Goal: Check status: Check status

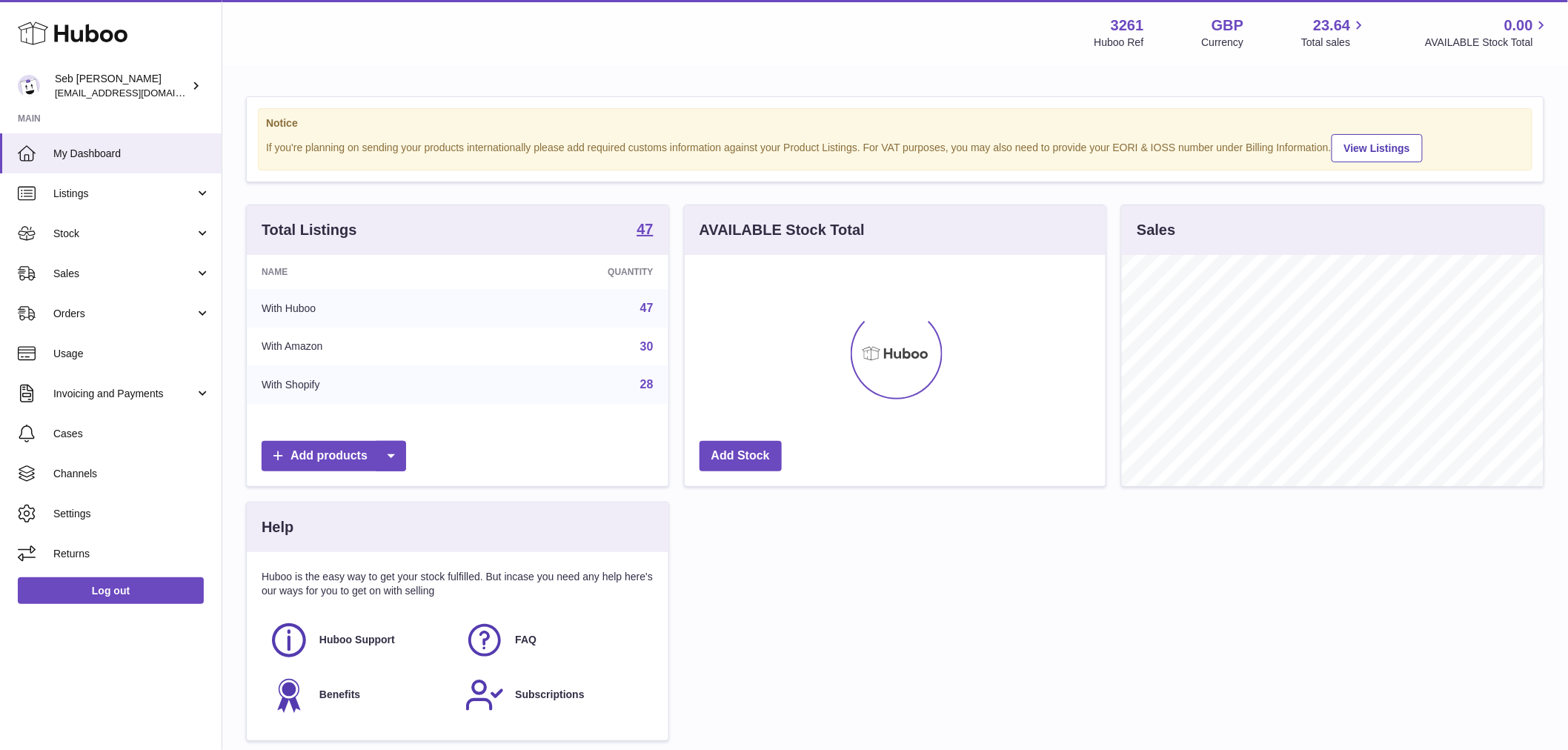
scroll to position [231, 421]
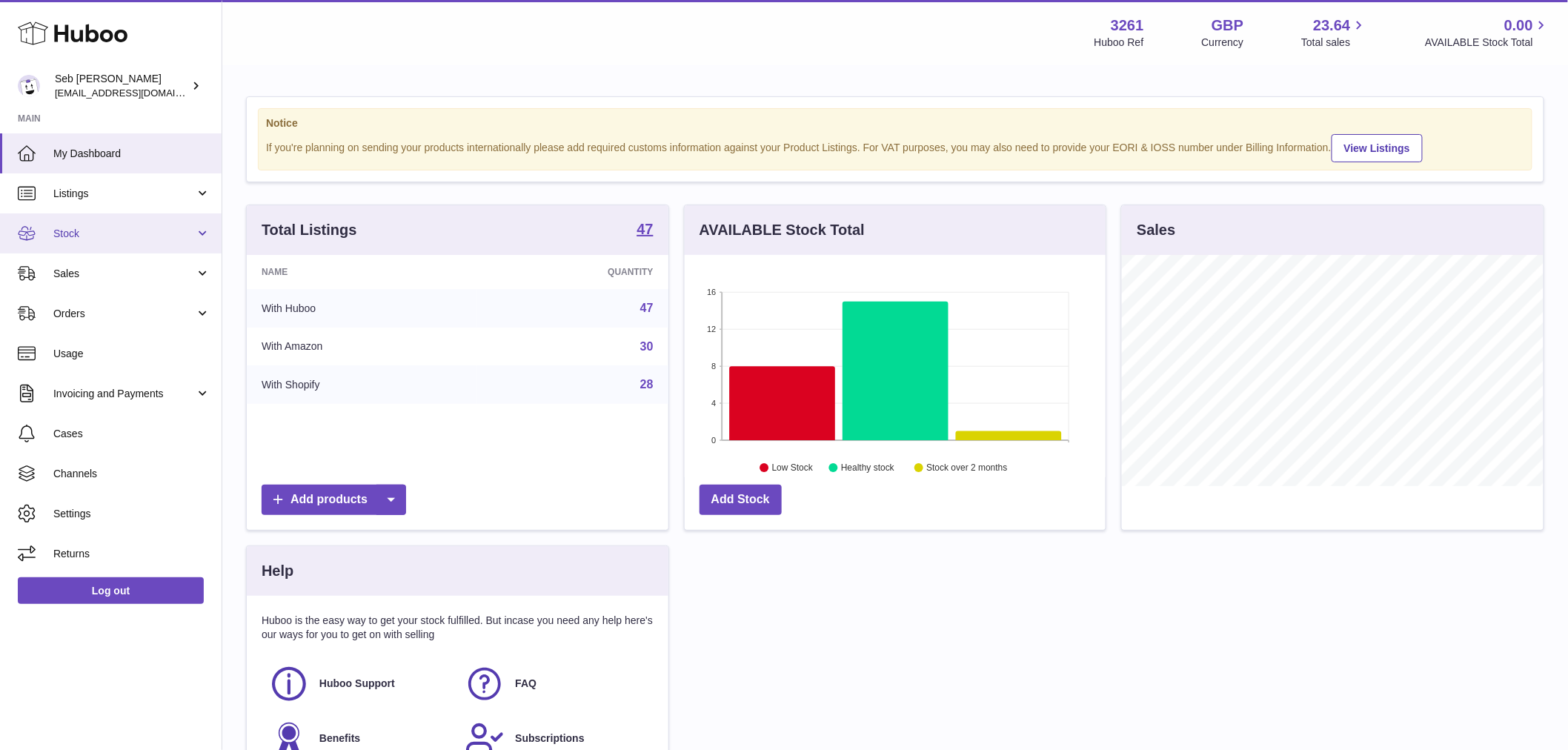
click at [113, 232] on span "Stock" at bounding box center [124, 233] width 142 height 14
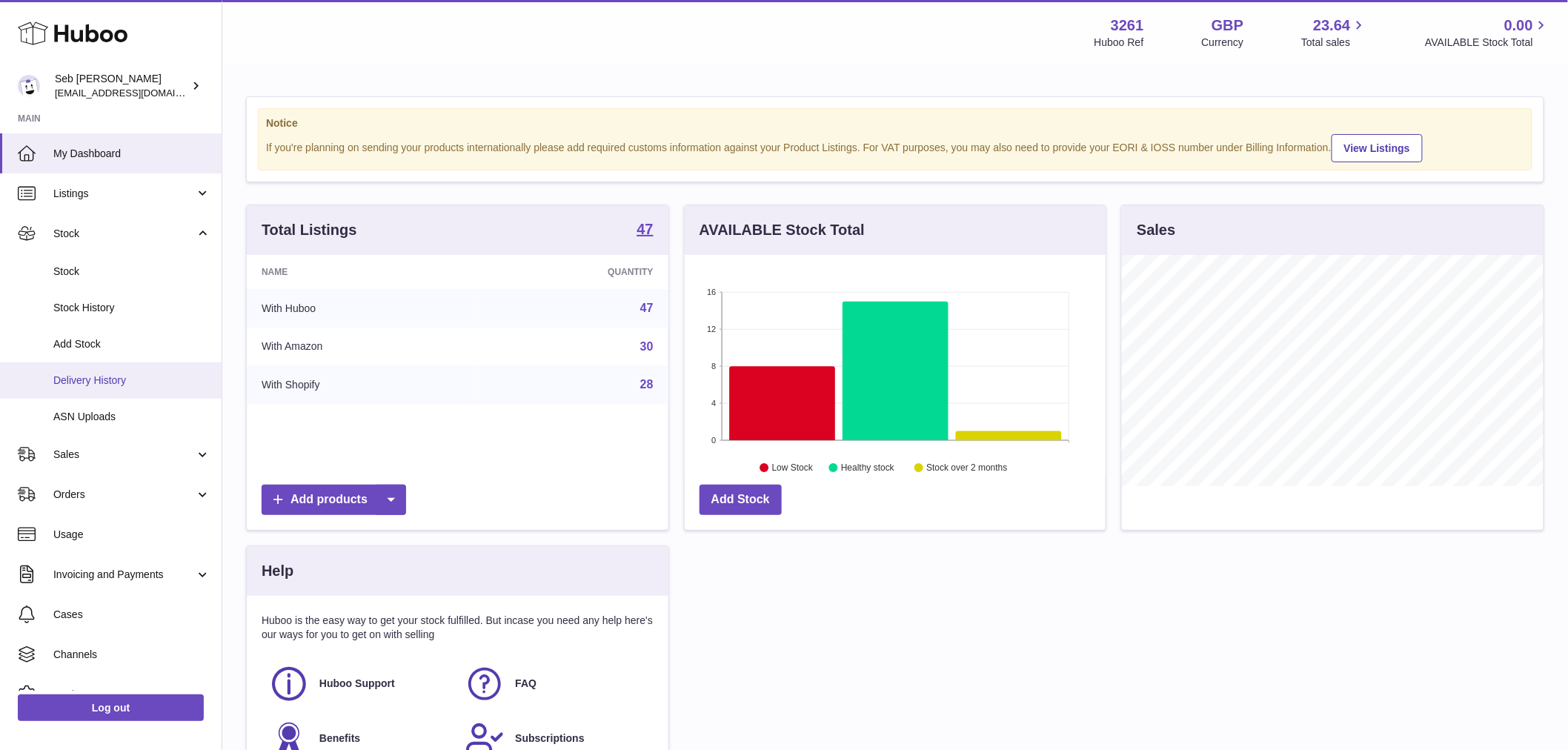
click at [123, 386] on span "Delivery History" at bounding box center [132, 380] width 157 height 14
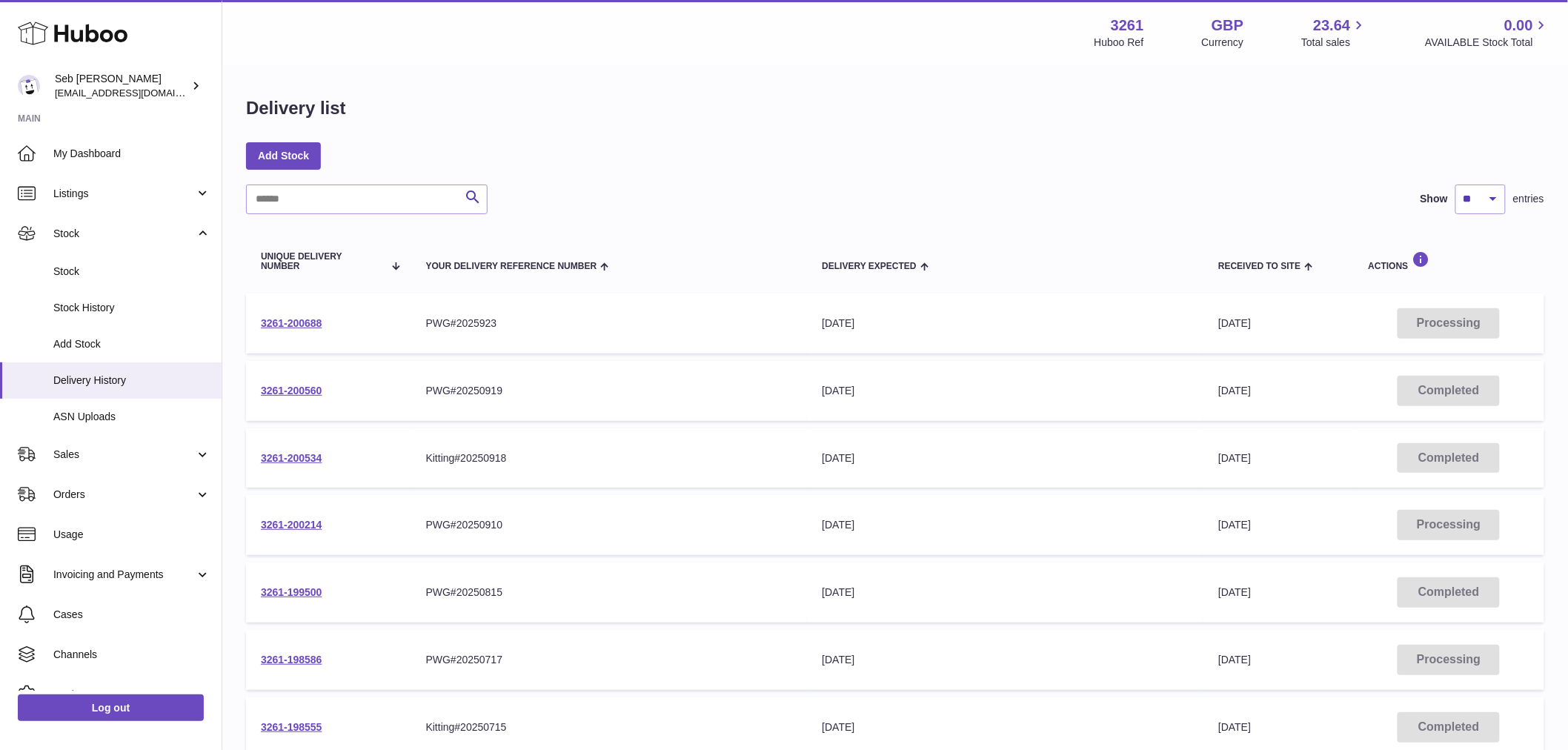
drag, startPoint x: 304, startPoint y: 218, endPoint x: 297, endPoint y: 195, distance: 24.0
click at [304, 215] on div "Search Show ** ** ** *** entries Unique Delivery Number Your Delivery Reference…" at bounding box center [895, 588] width 1298 height 808
click at [297, 195] on input "text" at bounding box center [367, 198] width 242 height 30
paste input "**********"
type input "**********"
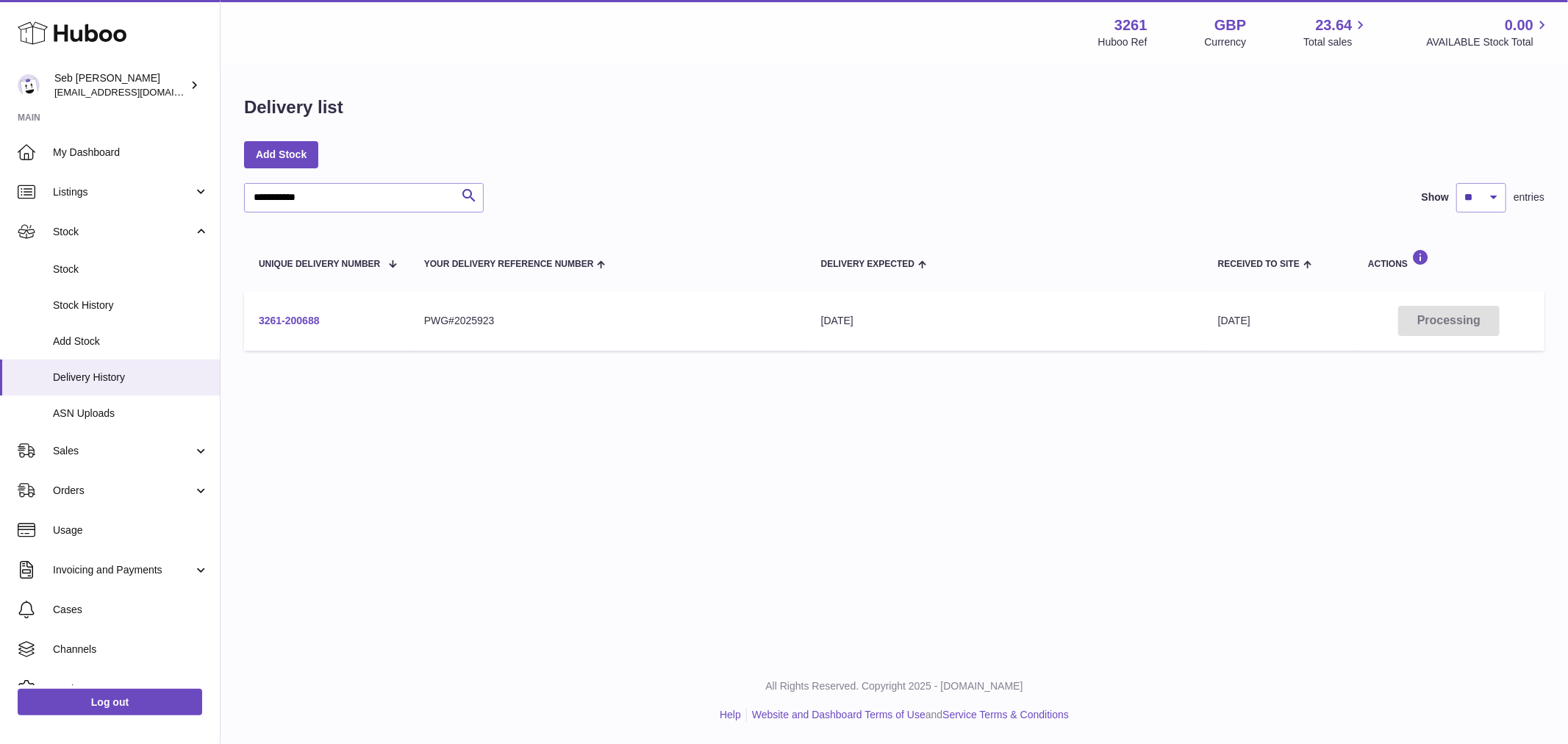
click at [276, 319] on link "3261-200688" at bounding box center [289, 320] width 61 height 12
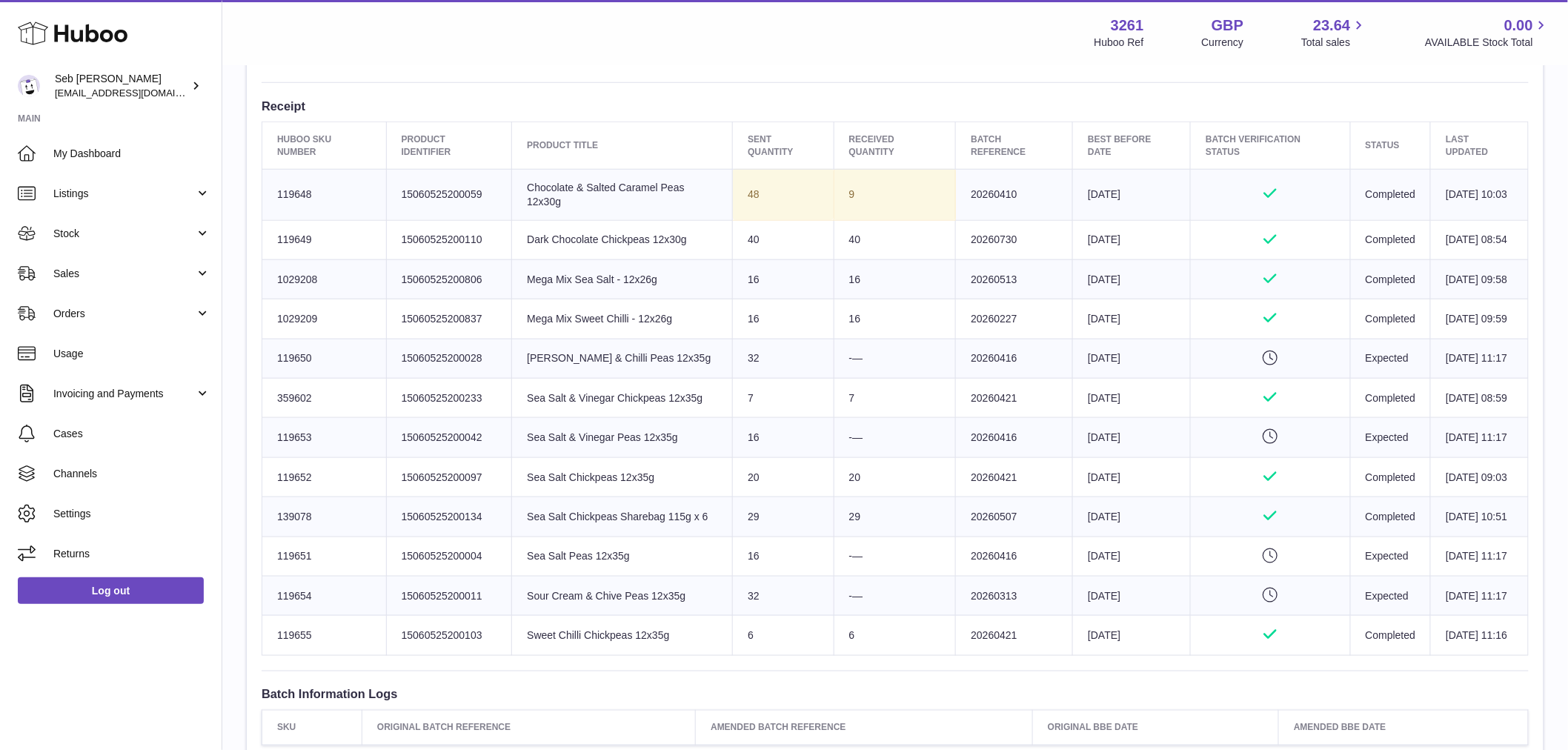
scroll to position [411, 0]
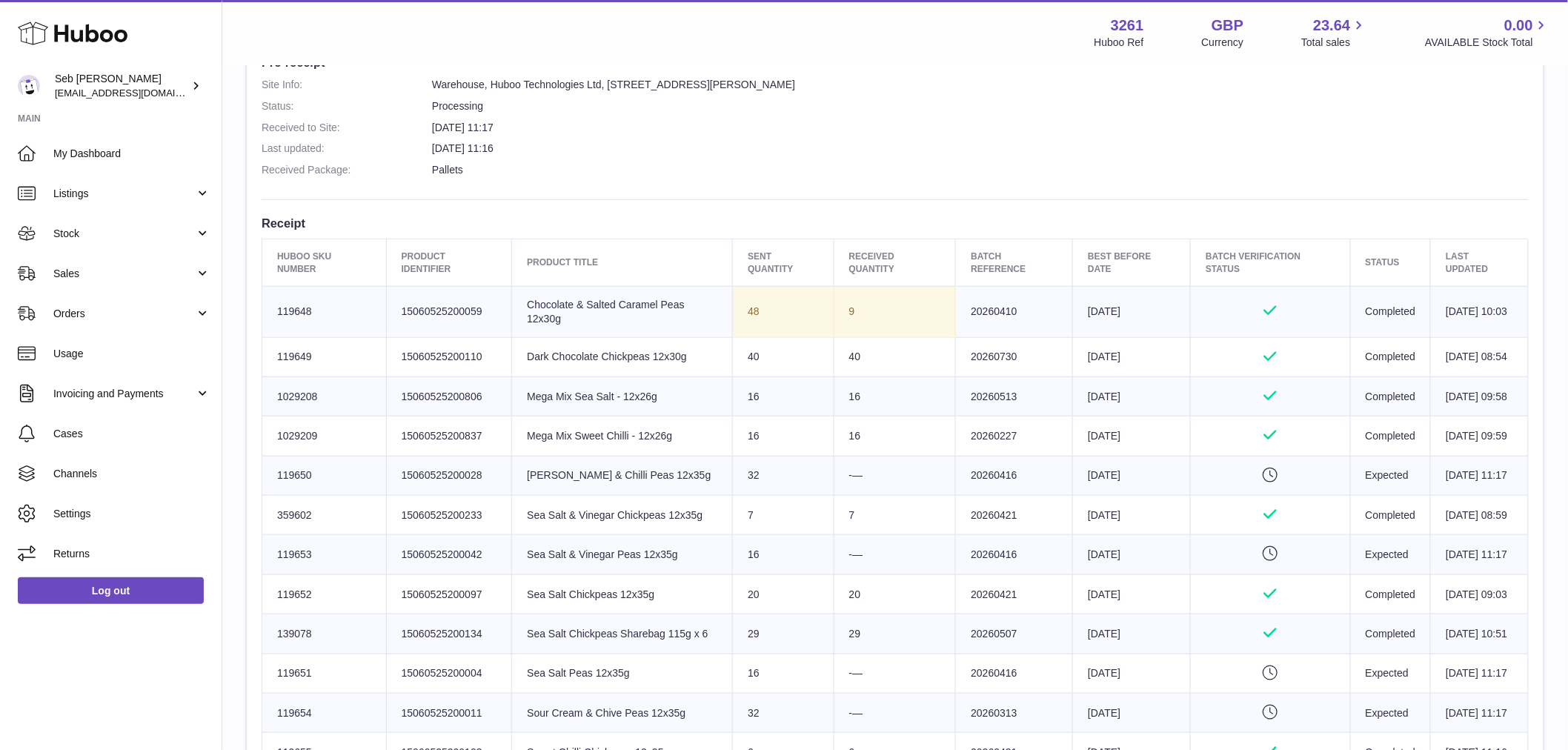
click at [761, 311] on td "Sent Quantity 48" at bounding box center [782, 312] width 101 height 52
click at [761, 312] on td "Sent Quantity 48" at bounding box center [782, 312] width 101 height 52
click at [756, 311] on td "Sent Quantity 48" at bounding box center [782, 312] width 101 height 52
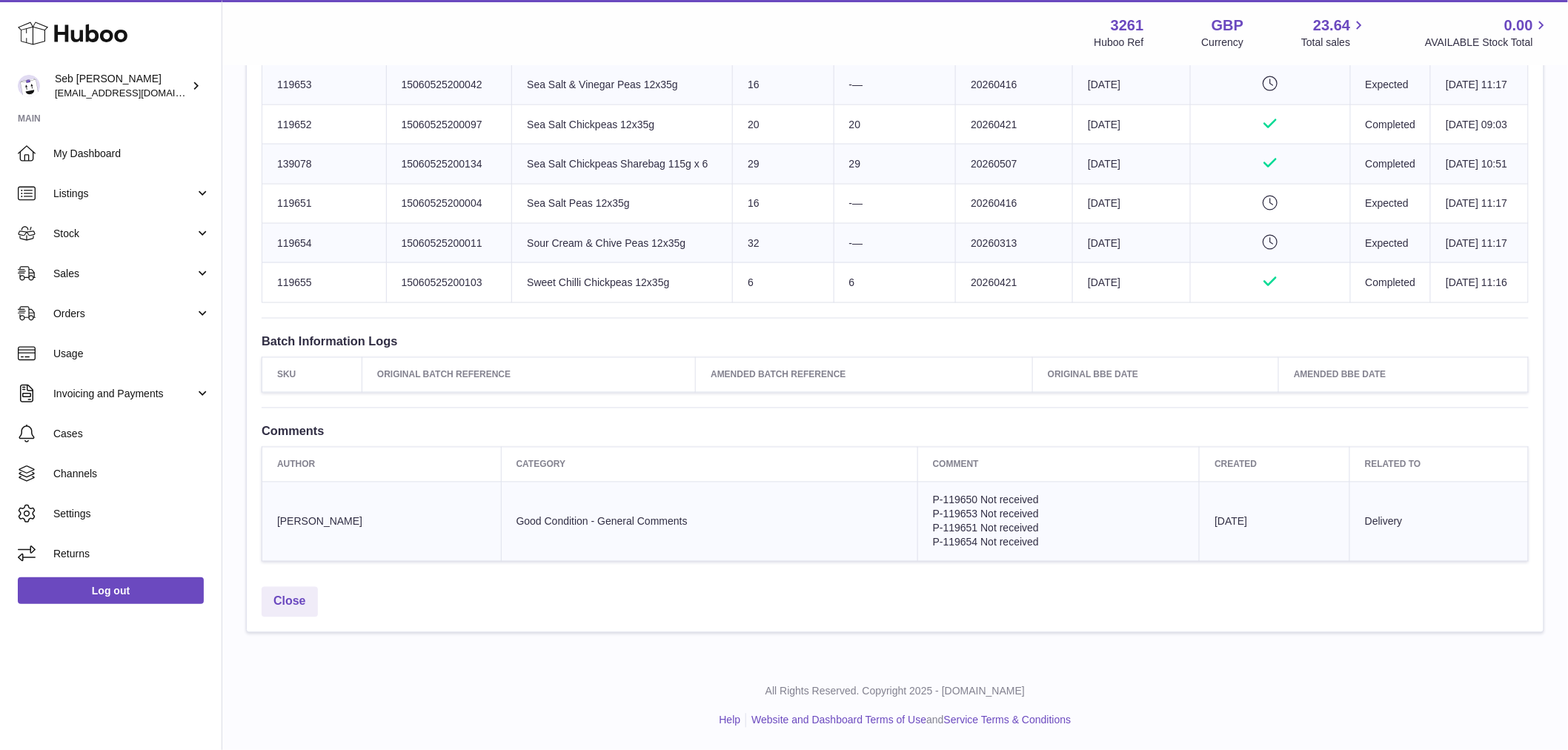
scroll to position [937, 0]
click at [1020, 500] on td "P-119650 Not received P-119653 Not received P-119651 Not received P-119654 Not …" at bounding box center [1059, 522] width 282 height 79
click at [1016, 522] on span "P-119651 Not received" at bounding box center [985, 528] width 106 height 12
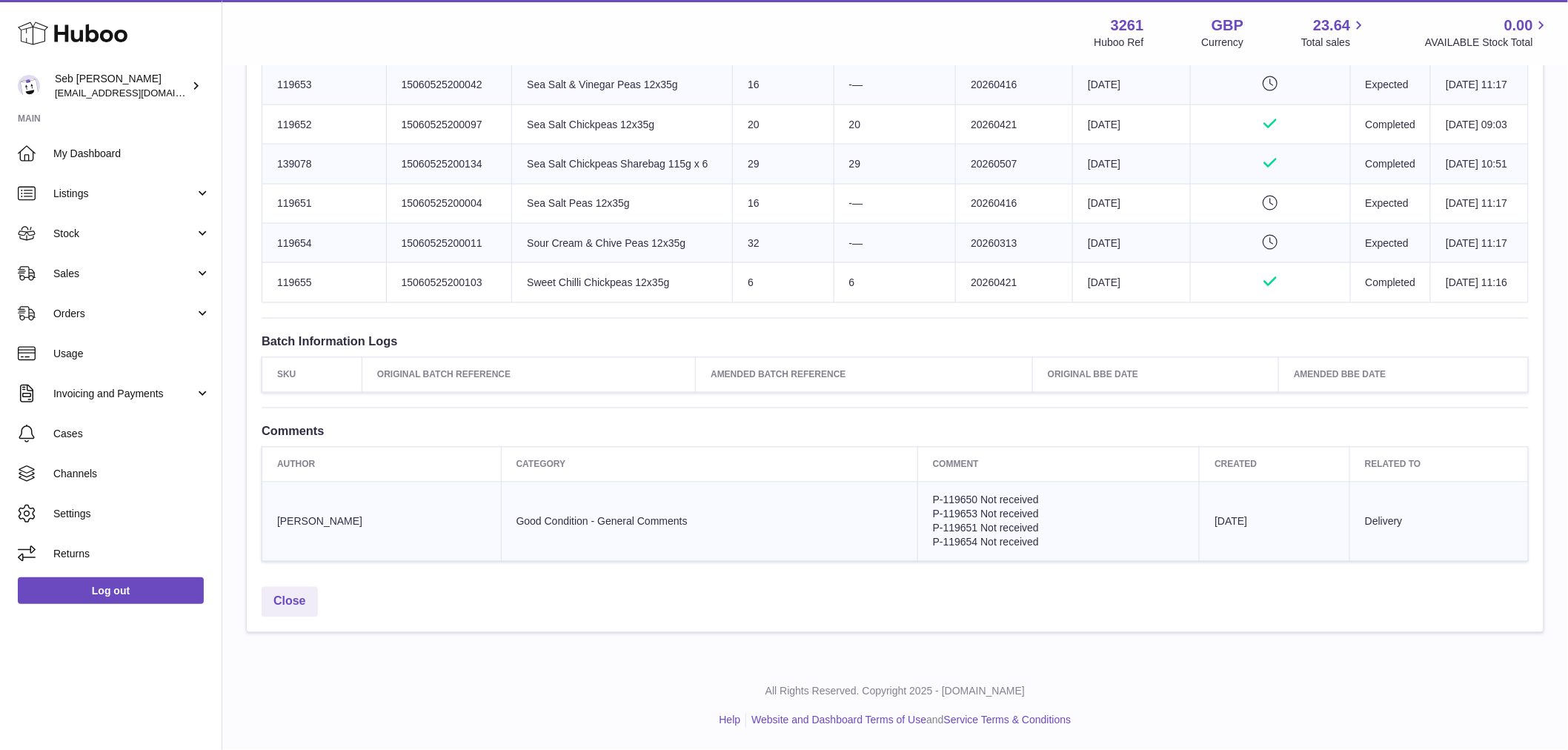
click at [1004, 557] on td "P-119650 Not received P-119653 Not received P-119651 Not received P-119654 Not …" at bounding box center [1059, 522] width 282 height 79
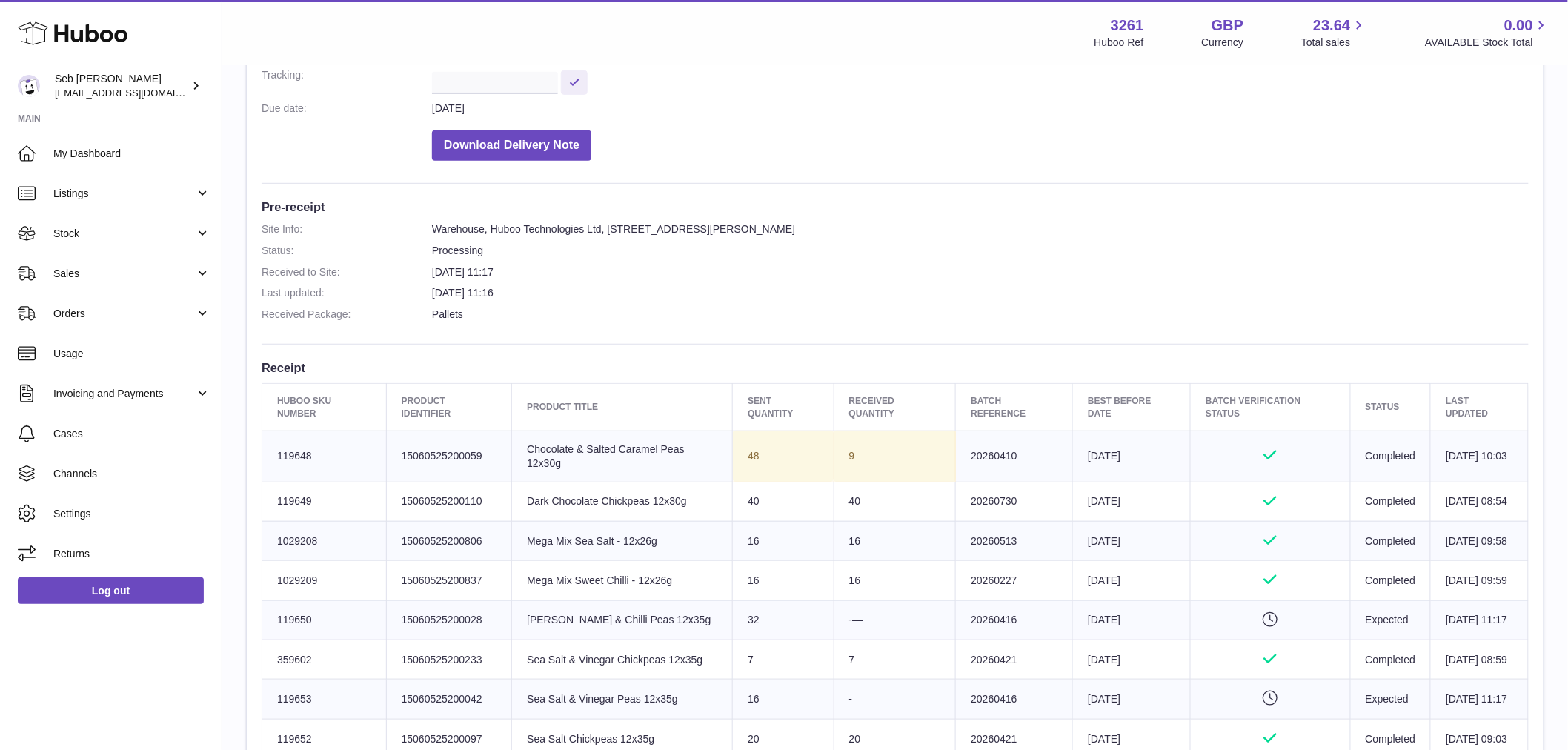
scroll to position [329, 0]
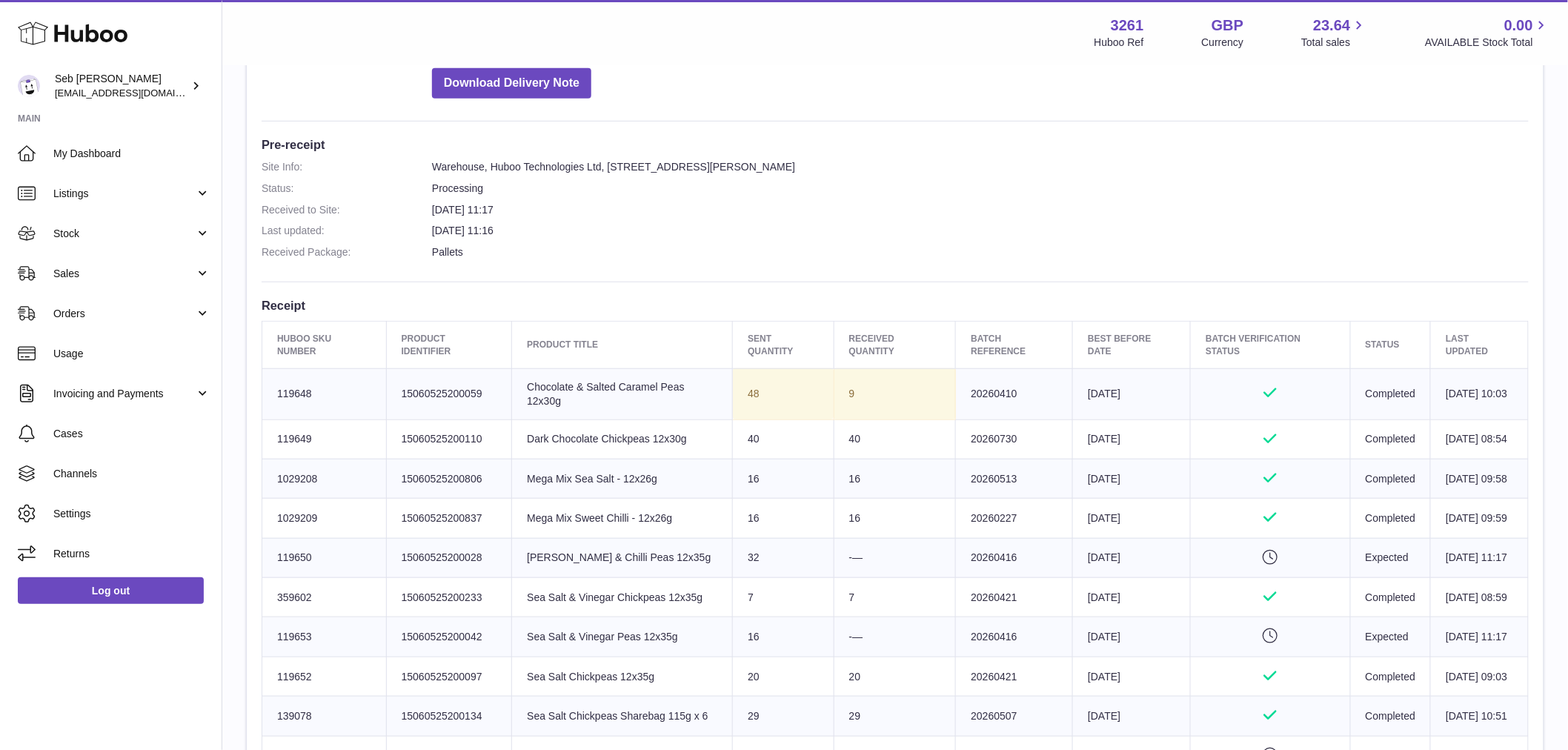
drag, startPoint x: 322, startPoint y: 390, endPoint x: 271, endPoint y: 396, distance: 51.4
click at [271, 396] on td "Huboo SKU Number 119648" at bounding box center [324, 394] width 124 height 52
copy td "119648"
click at [118, 237] on span "Stock" at bounding box center [124, 233] width 142 height 14
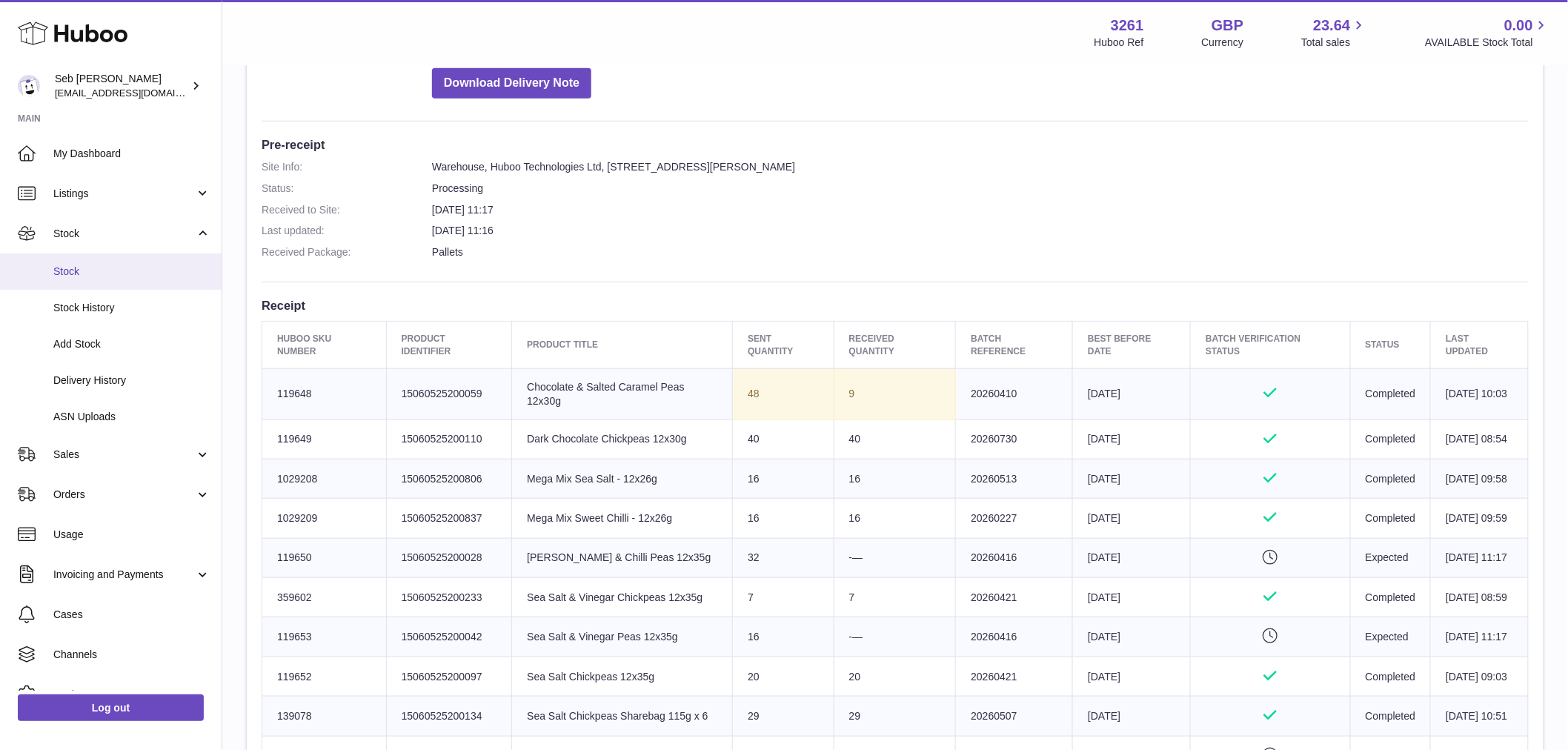
click at [113, 265] on span "Stock" at bounding box center [132, 271] width 157 height 14
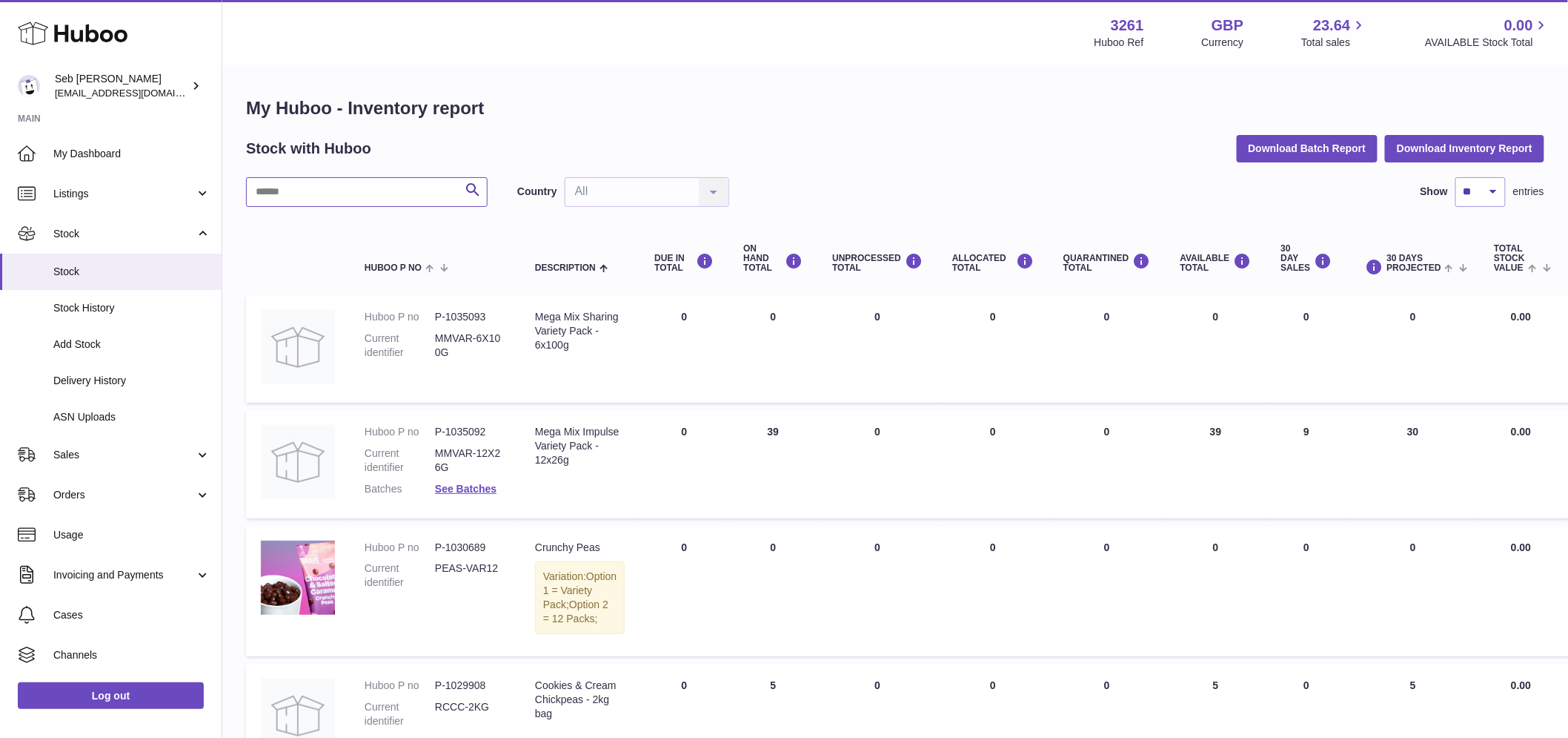
click at [349, 199] on input "text" at bounding box center [367, 192] width 242 height 30
paste input "******"
type input "******"
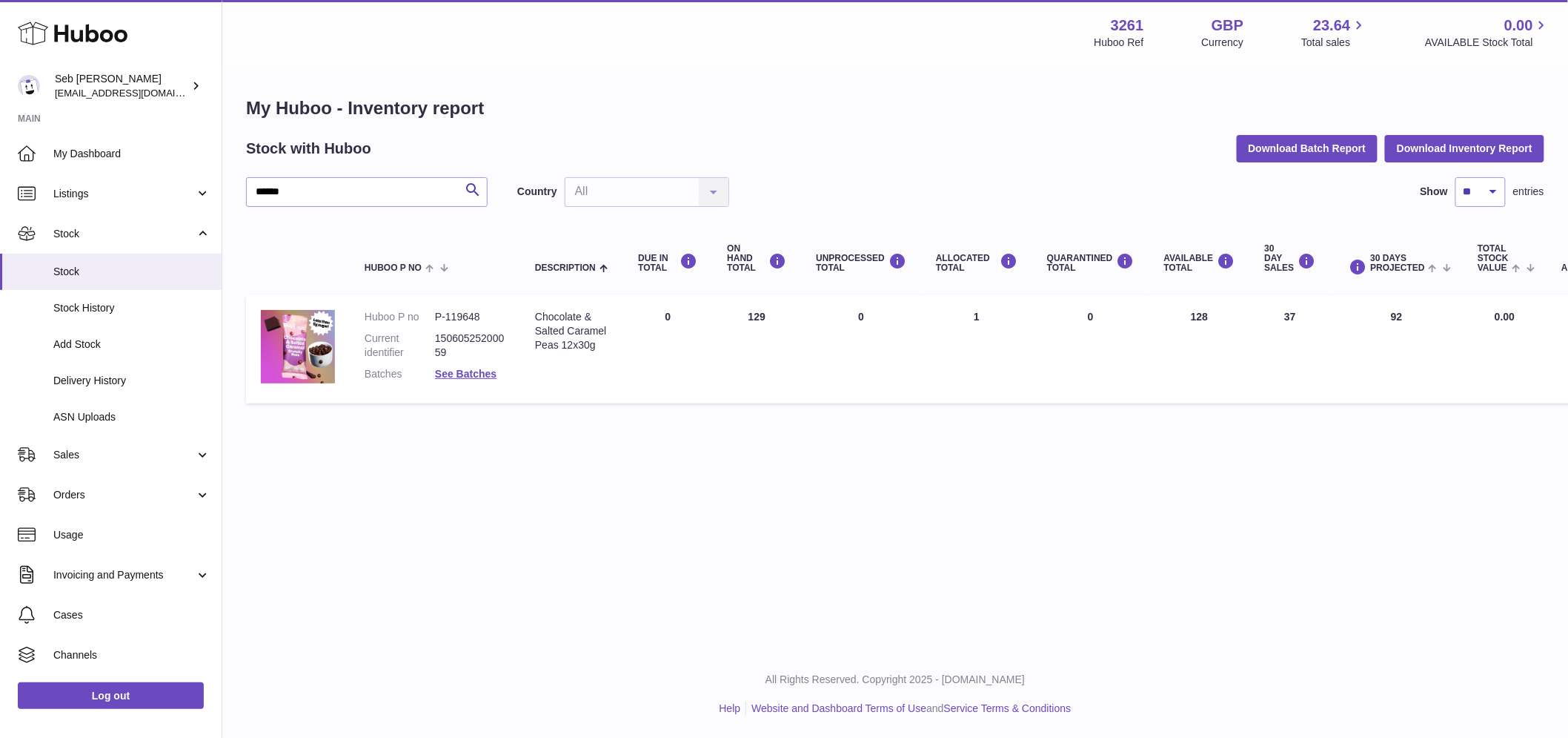
click at [763, 324] on td "ON HAND Total 129" at bounding box center [756, 349] width 89 height 108
click at [961, 314] on td "ALLOCATED Total 1" at bounding box center [977, 349] width 112 height 108
click at [963, 314] on td "ALLOCATED Total 1" at bounding box center [977, 349] width 112 height 108
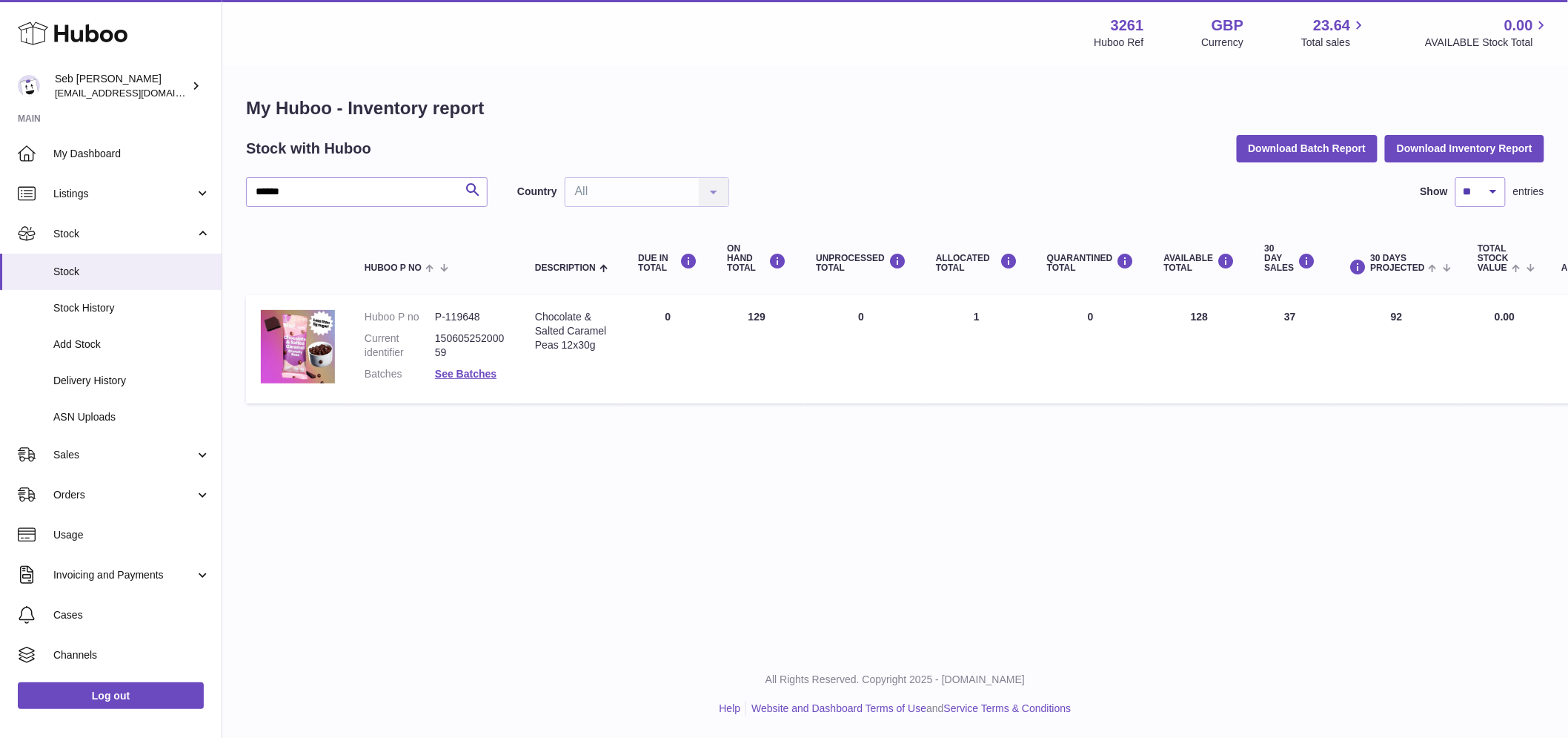
click at [703, 260] on th "DUE IN TOTAL" at bounding box center [667, 259] width 89 height 59
drag, startPoint x: 312, startPoint y: 196, endPoint x: 197, endPoint y: 196, distance: 115.0
click at [197, 196] on div "Huboo Seb Sokol internalAdmin-3261@internal.huboo.com Main My Dashboard Listing…" at bounding box center [784, 369] width 1568 height 738
click at [121, 314] on span "Stock History" at bounding box center [132, 308] width 157 height 14
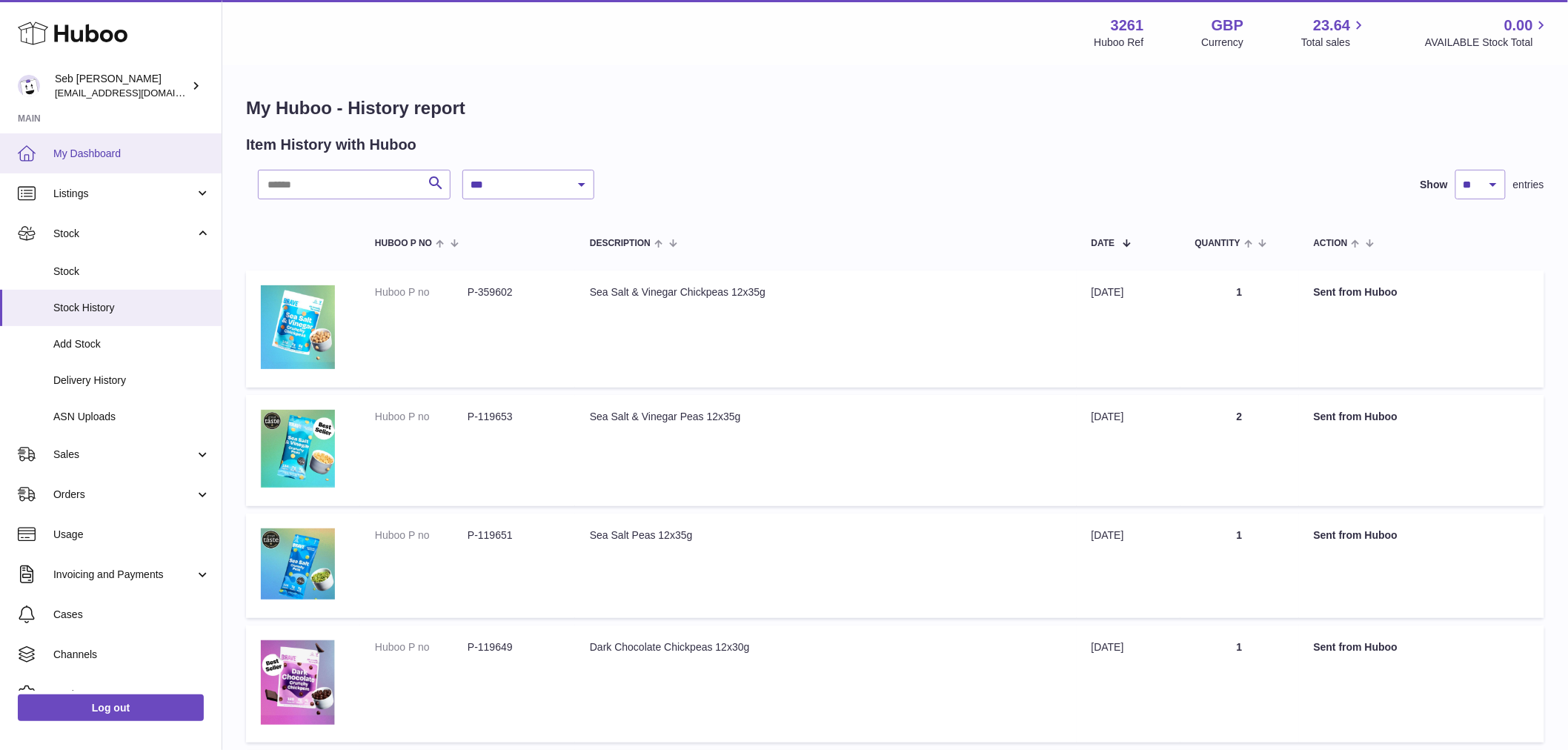
click at [143, 155] on span "My Dashboard" at bounding box center [132, 154] width 157 height 14
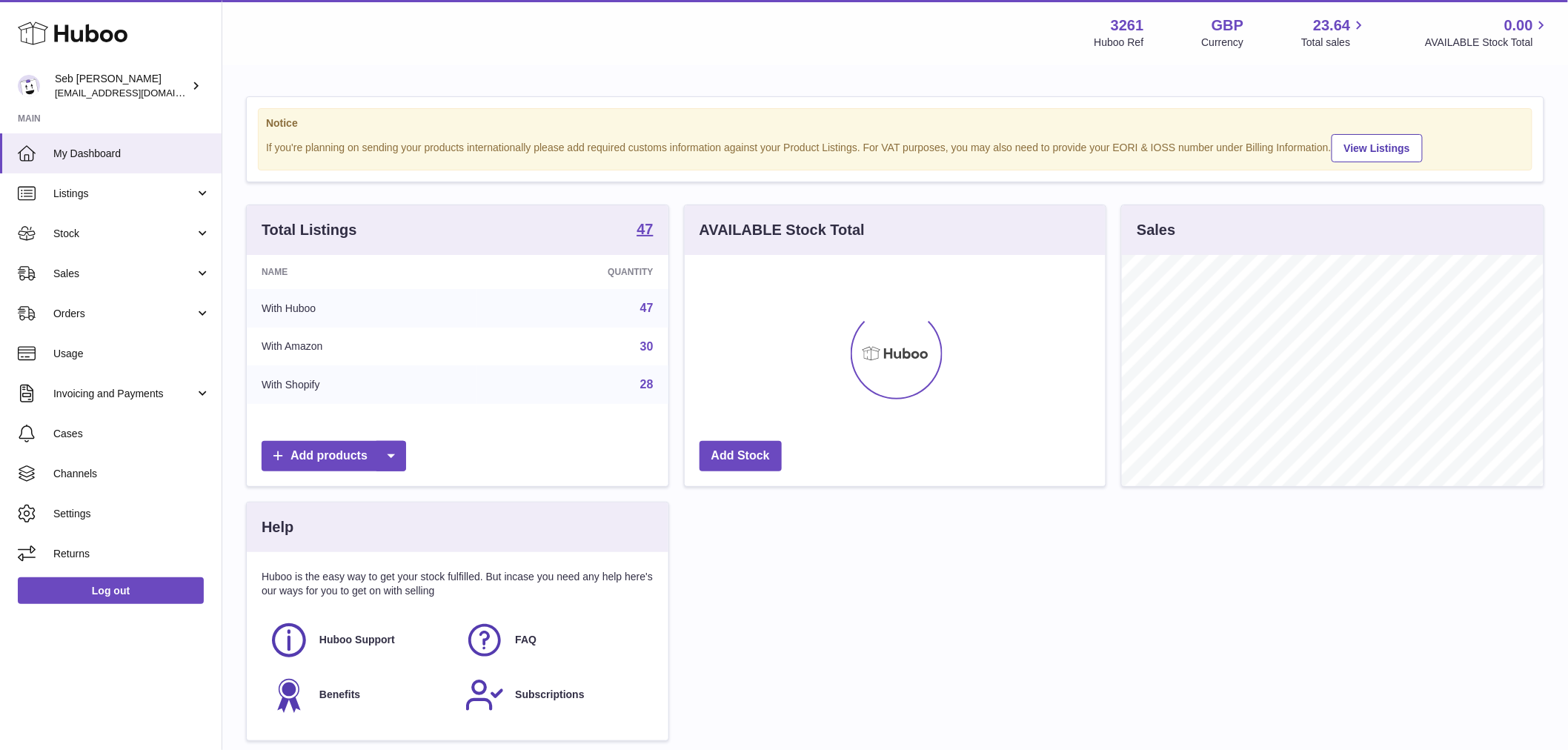
scroll to position [231, 421]
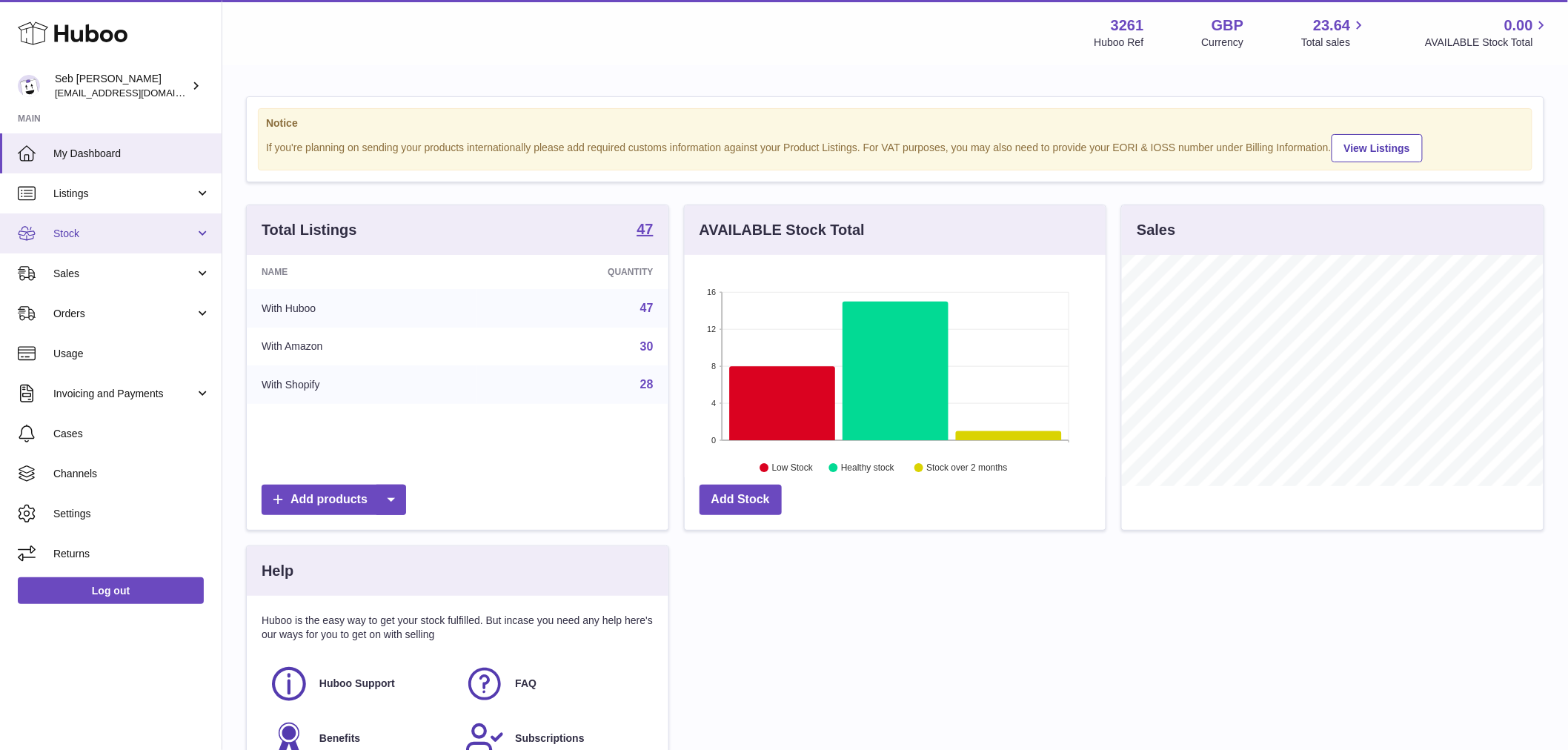
click at [102, 217] on link "Stock" at bounding box center [111, 233] width 221 height 40
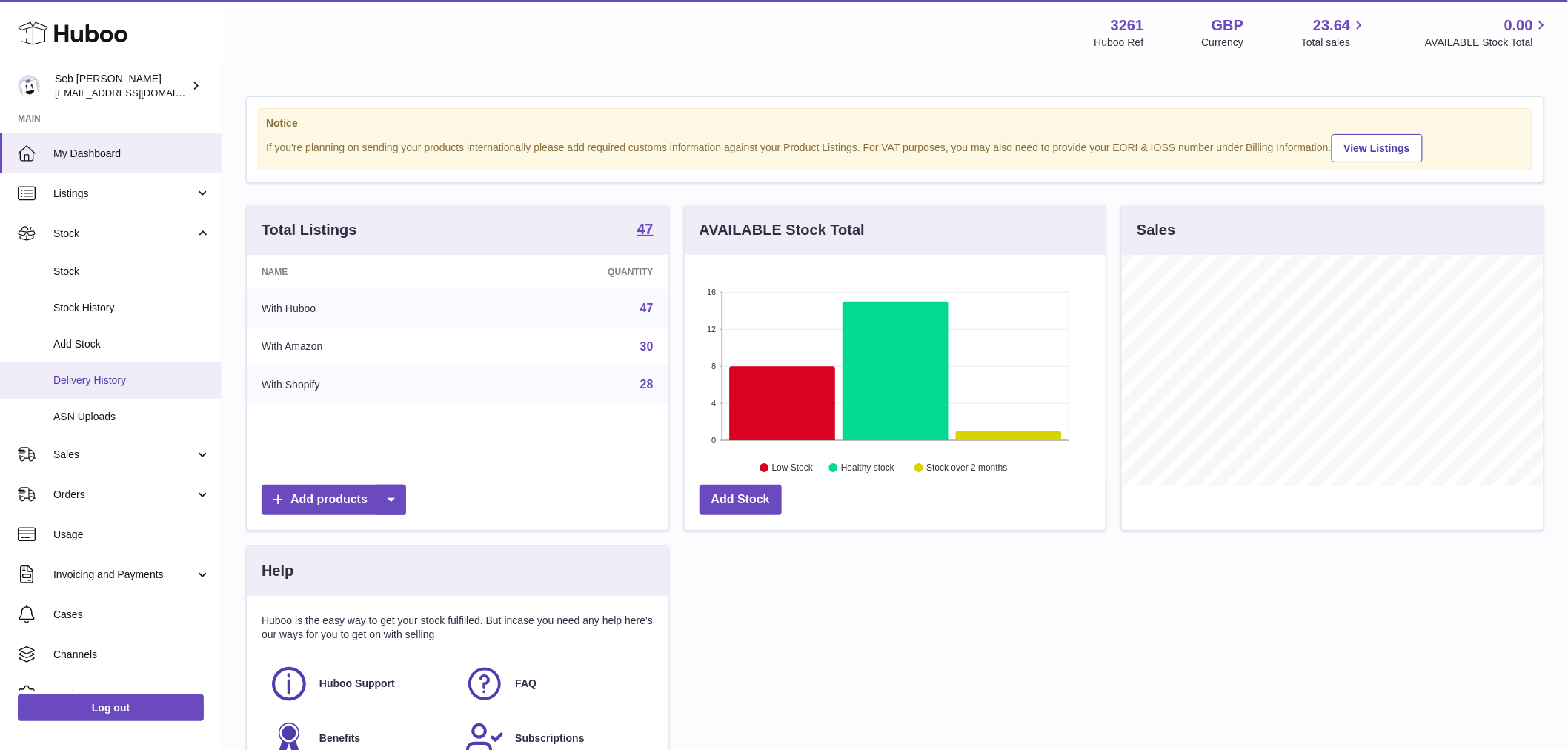
click at [116, 372] on link "Delivery History" at bounding box center [111, 380] width 221 height 36
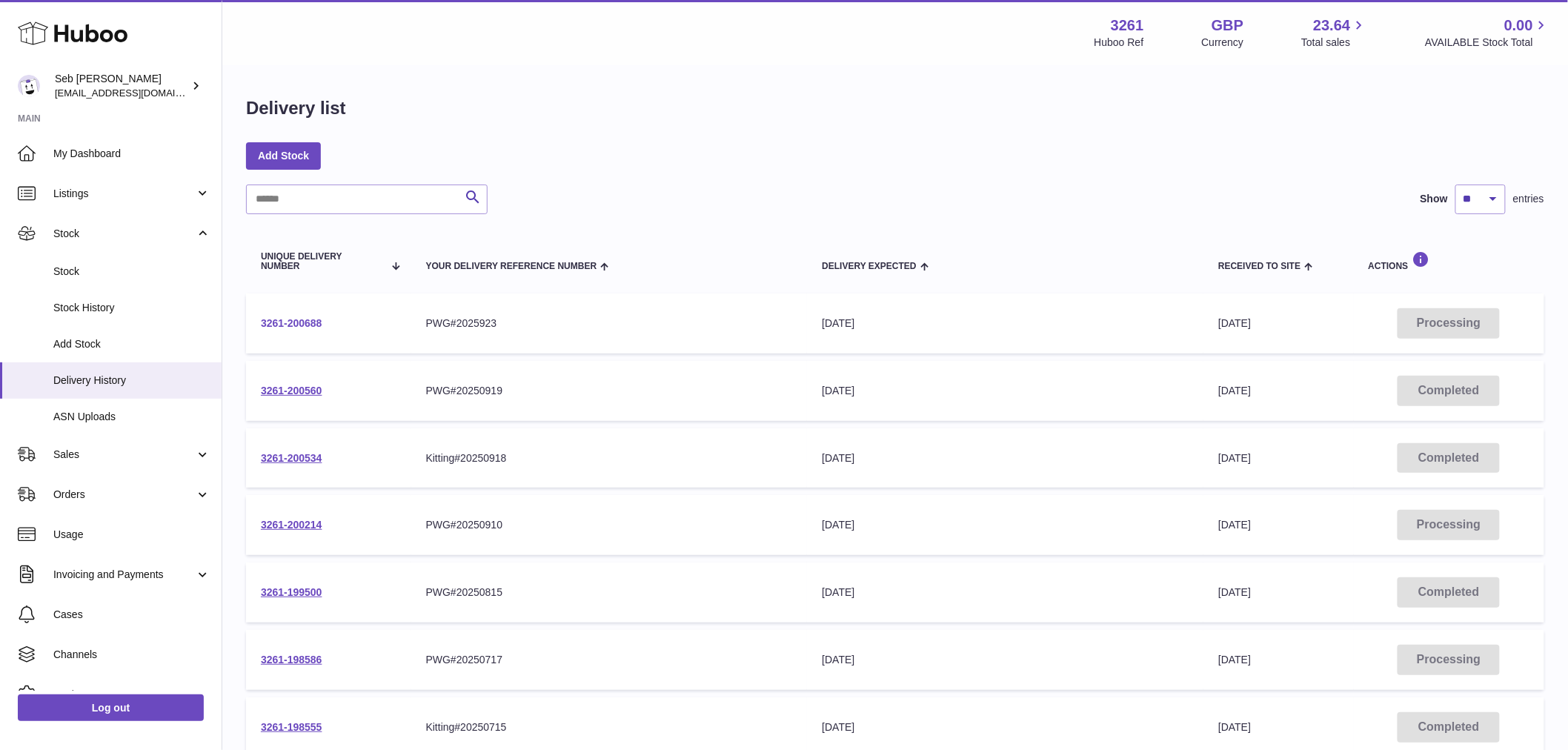
click at [313, 326] on link "3261-200688" at bounding box center [291, 323] width 62 height 12
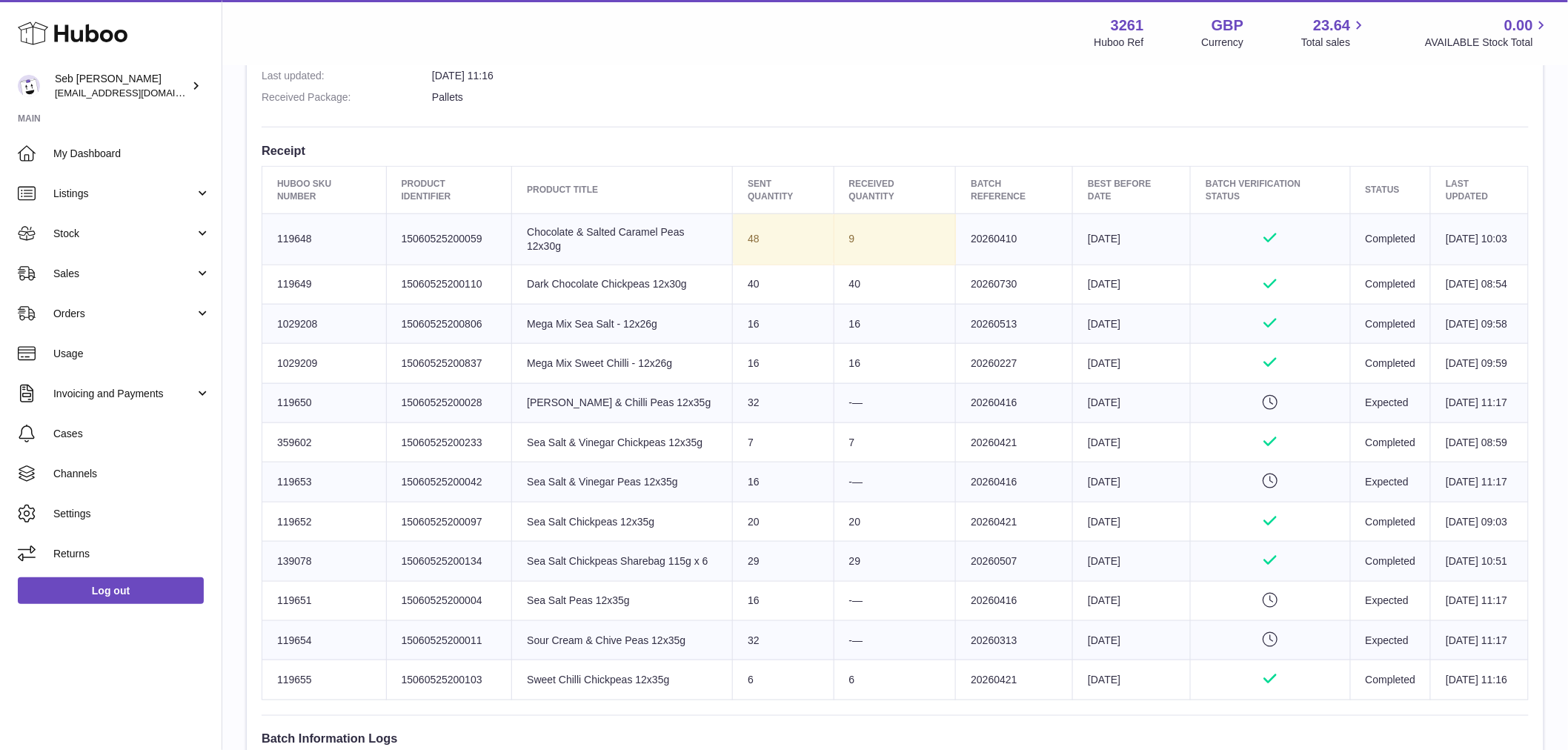
scroll to position [411, 0]
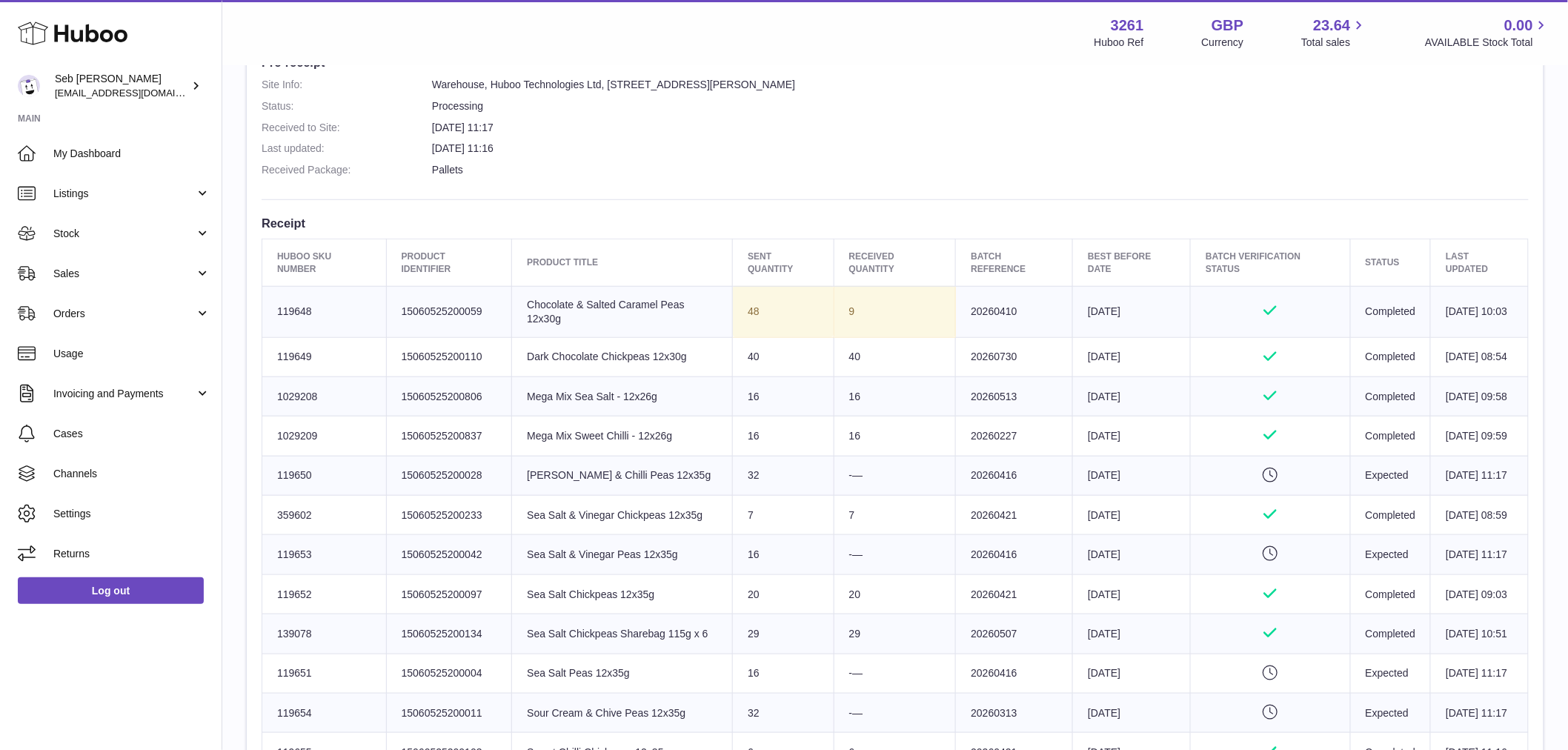
drag, startPoint x: 329, startPoint y: 320, endPoint x: 272, endPoint y: 310, distance: 57.9
click at [272, 310] on td "Huboo SKU Number 119648" at bounding box center [324, 312] width 124 height 52
copy td "119648"
click at [114, 232] on span "Stock" at bounding box center [124, 233] width 142 height 14
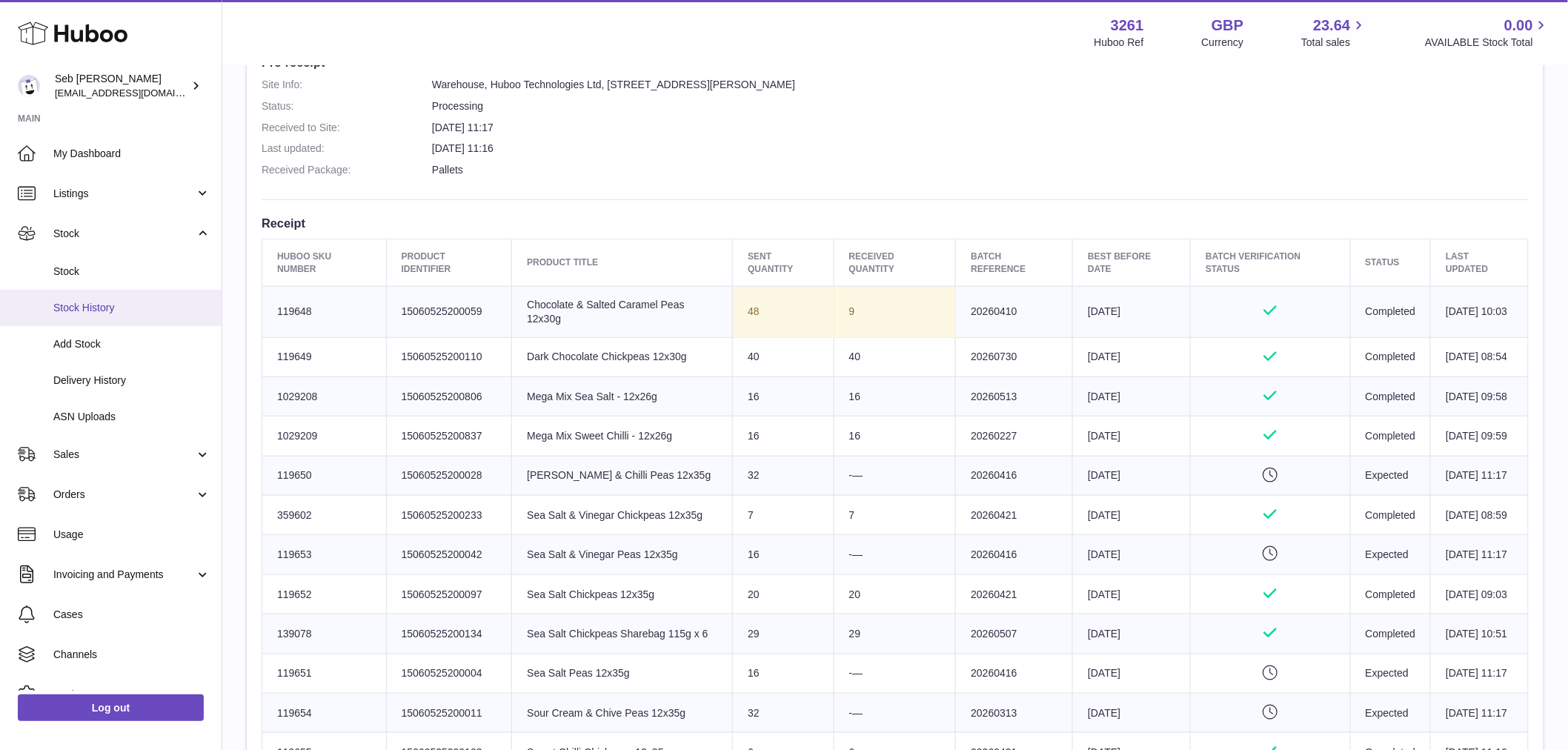
click at [161, 308] on span "Stock History" at bounding box center [132, 307] width 157 height 14
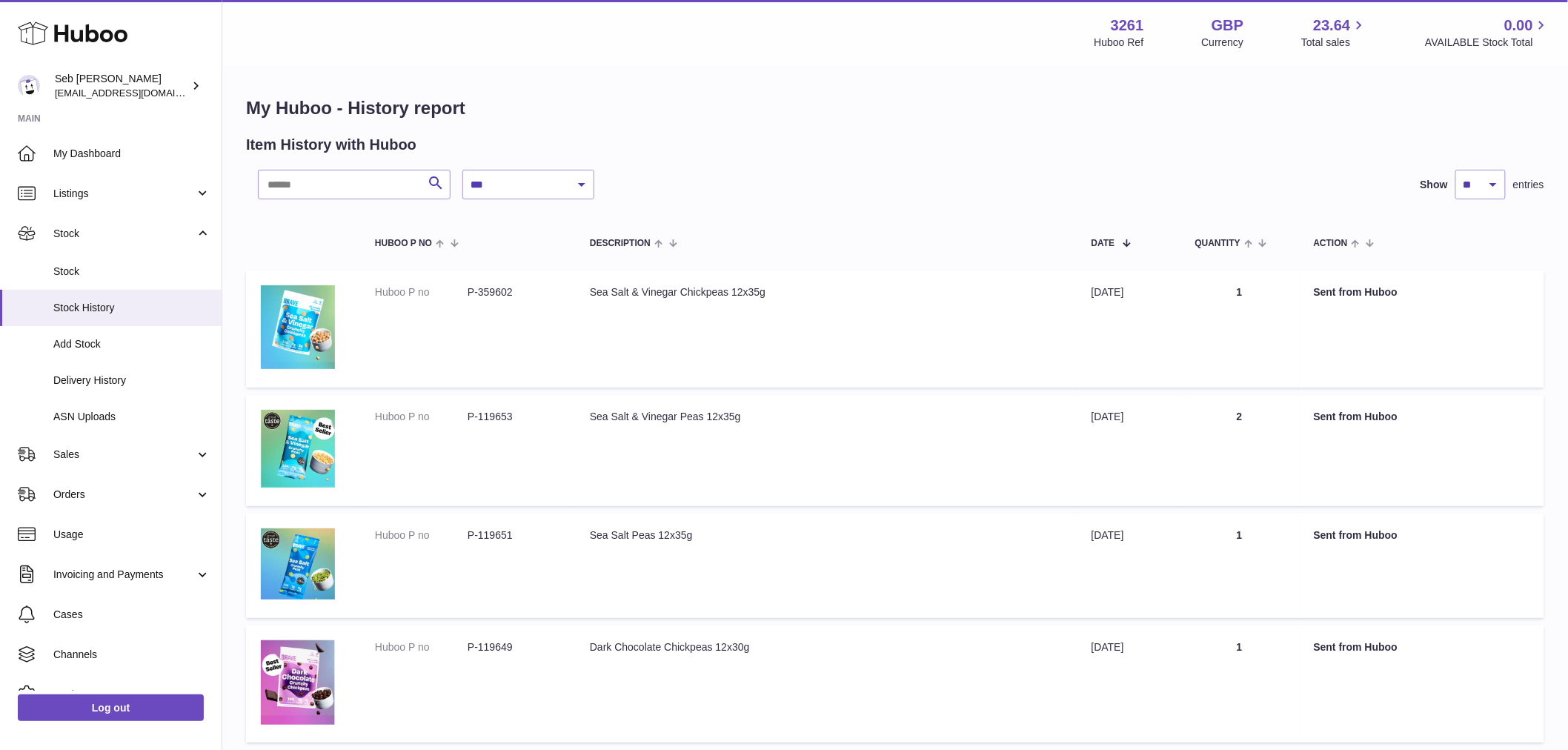
click at [362, 178] on input "text" at bounding box center [354, 184] width 193 height 30
paste input "******"
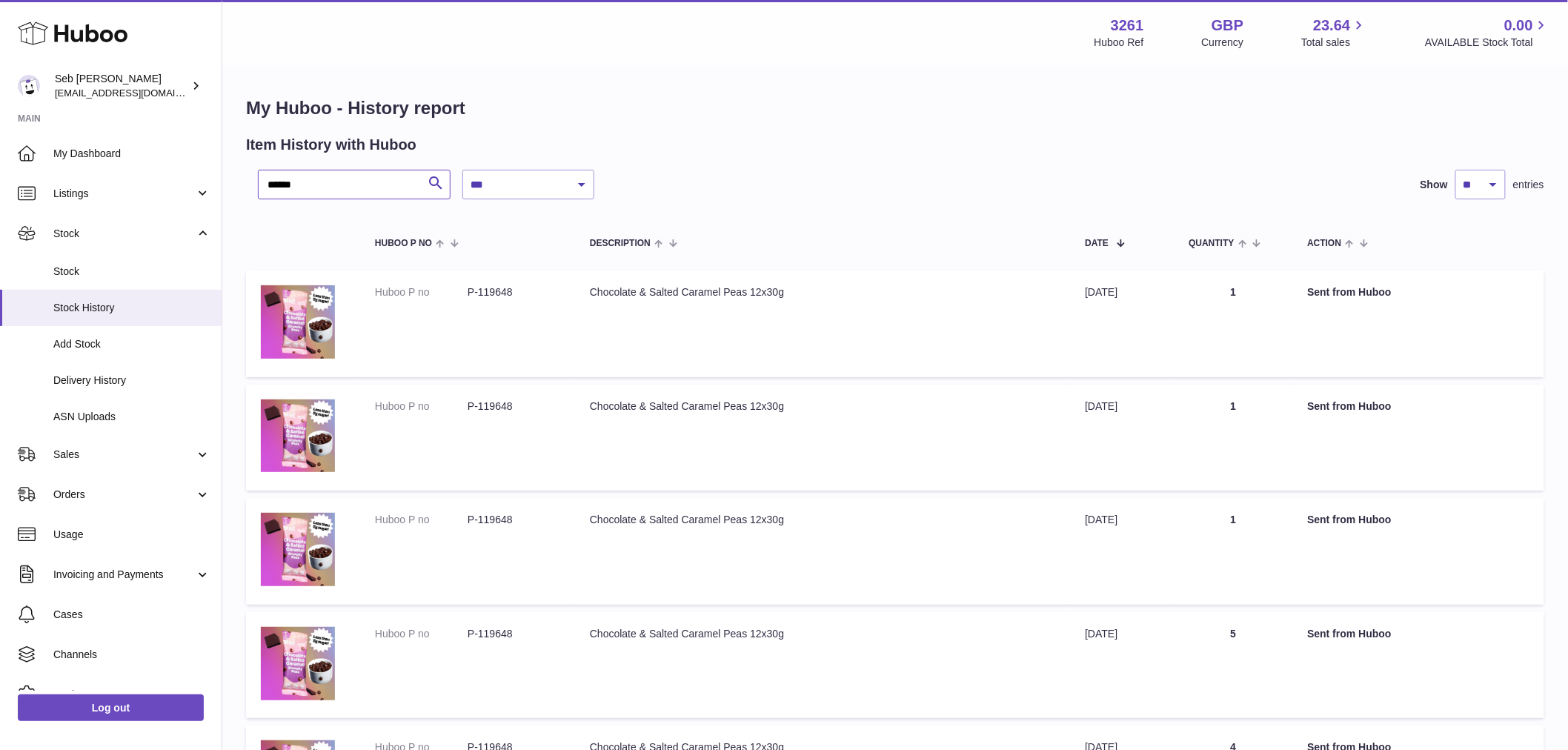
type input "******"
click at [519, 193] on select "**********" at bounding box center [528, 184] width 132 height 30
select select "*"
click at [462, 170] on select "**********" at bounding box center [528, 184] width 132 height 30
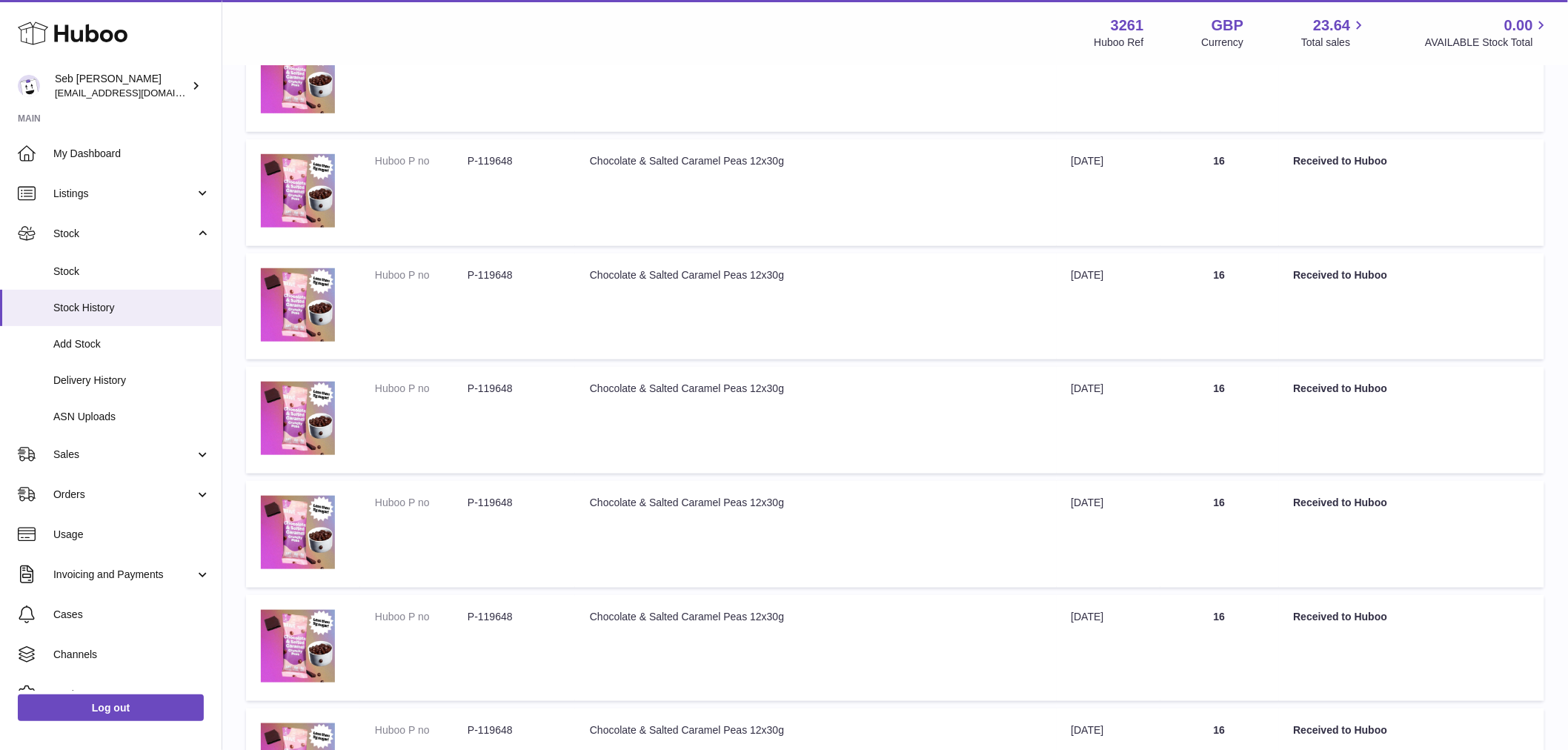
scroll to position [316, 0]
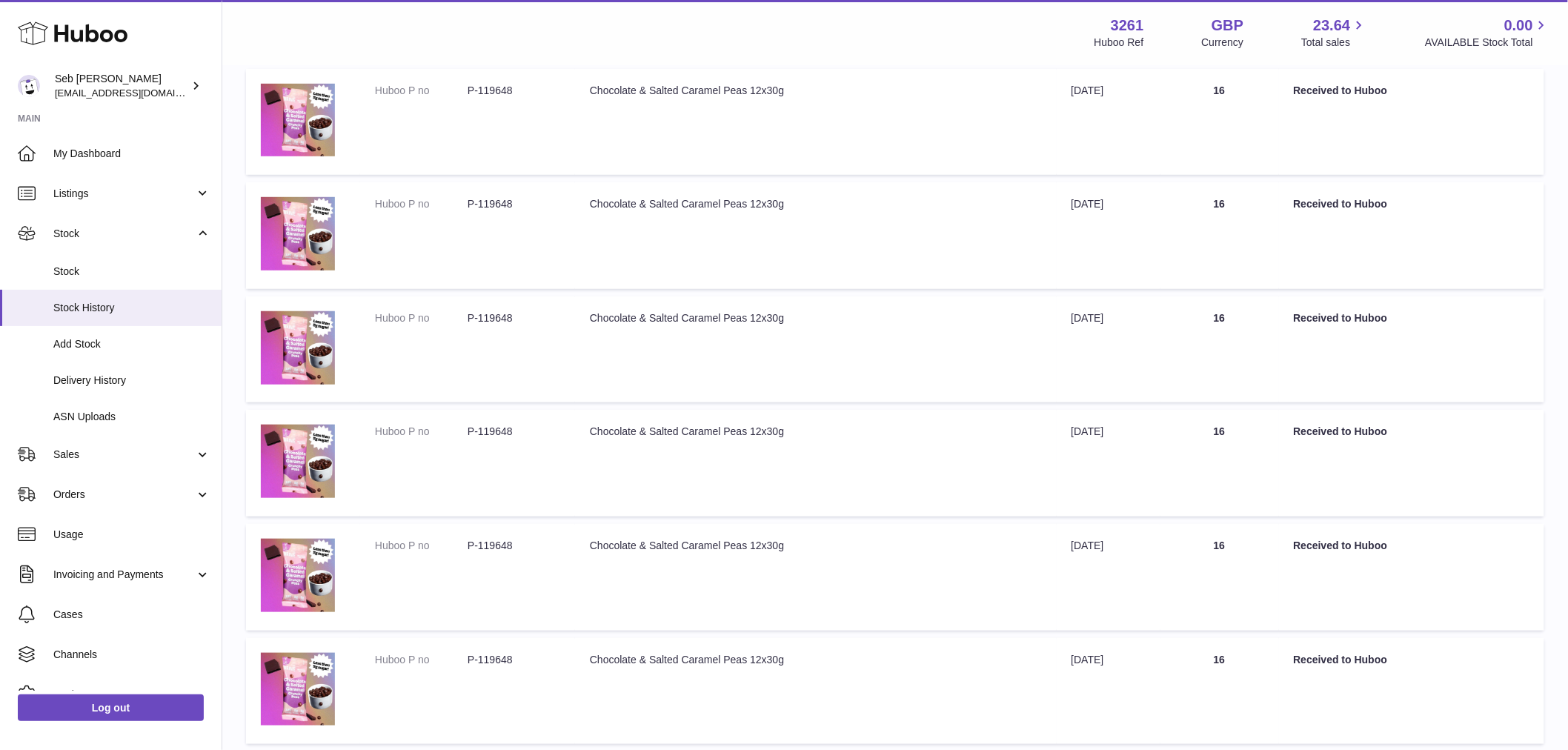
click at [1180, 458] on td "Quantity 16" at bounding box center [1220, 463] width 118 height 106
click at [1180, 456] on td "Quantity 16" at bounding box center [1220, 463] width 118 height 106
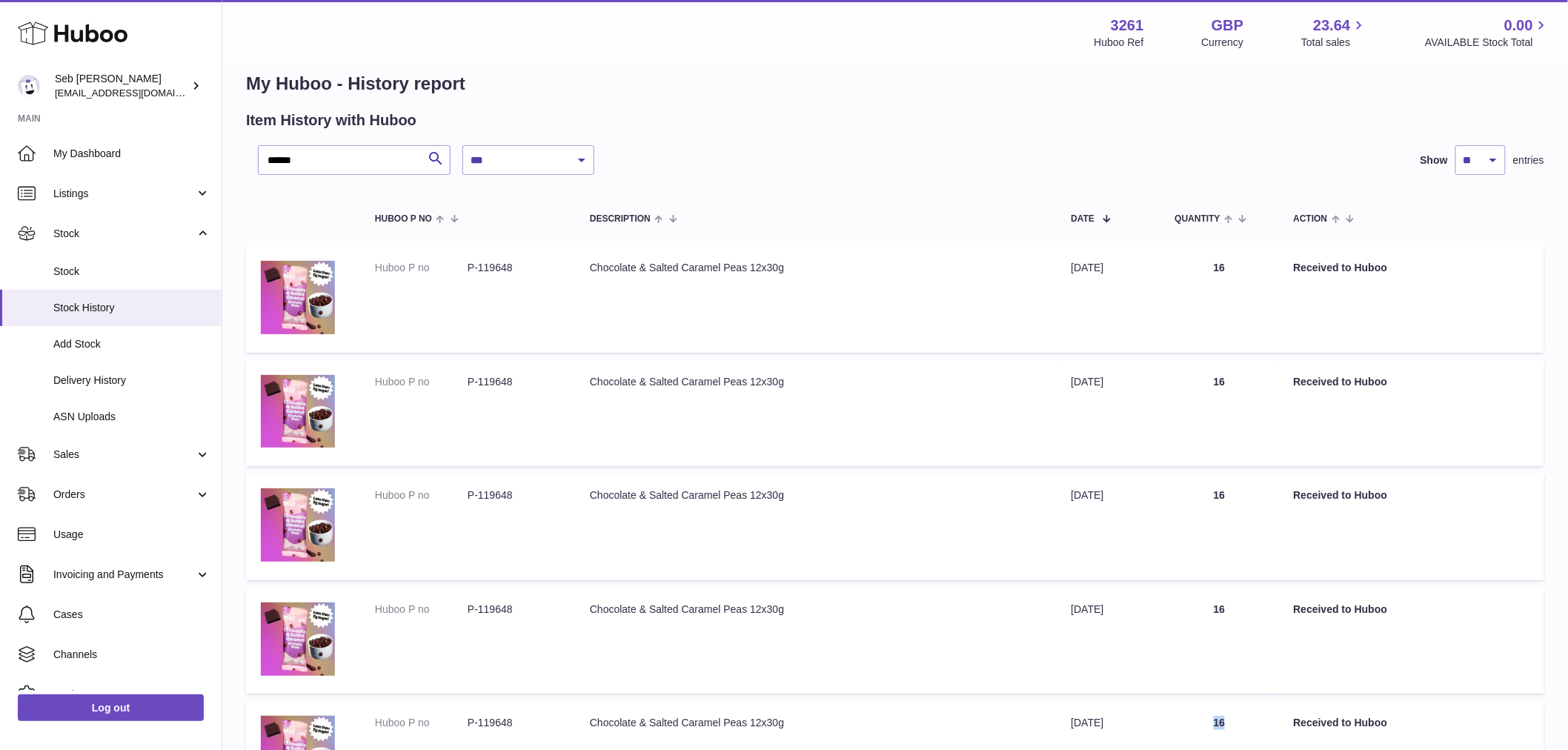
scroll to position [0, 0]
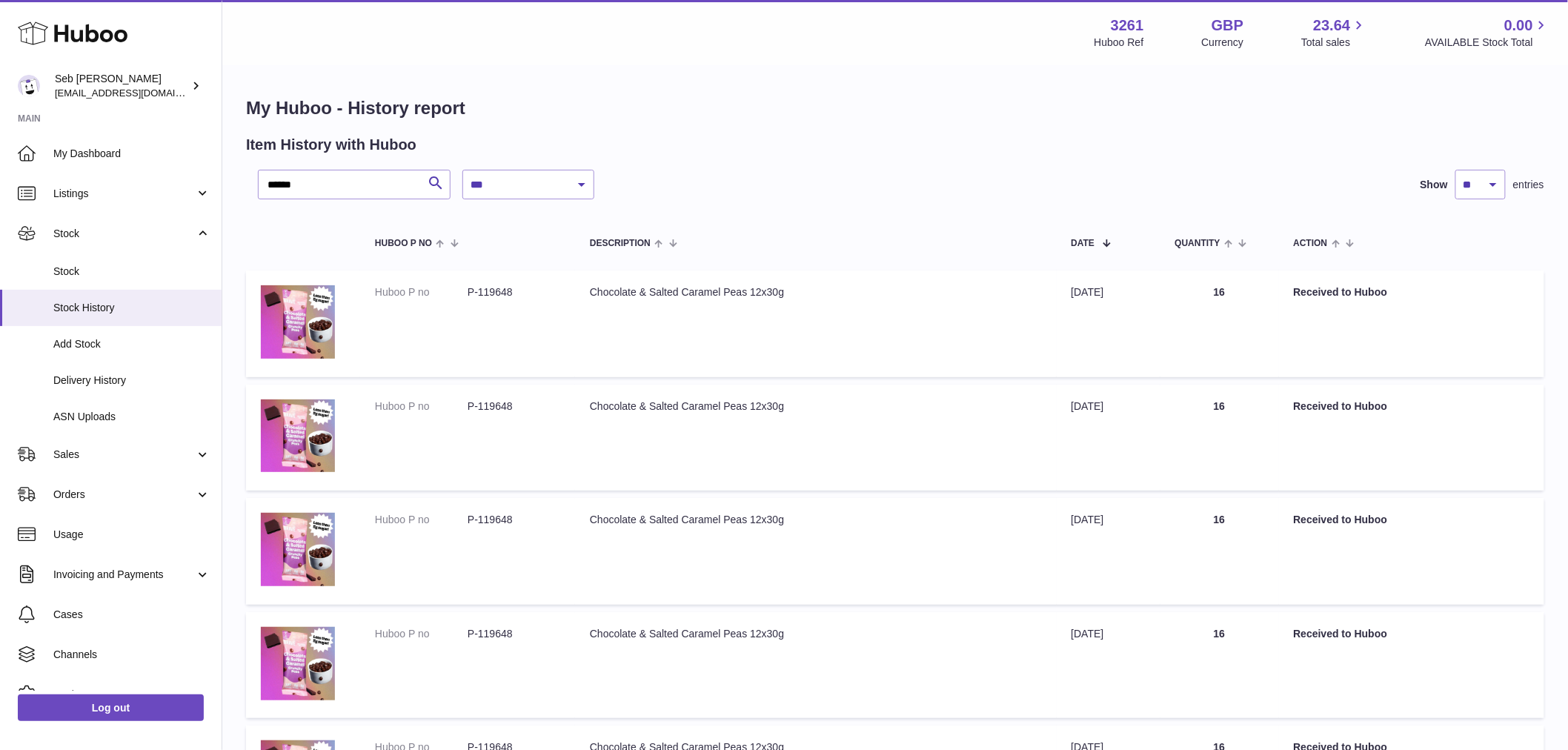
click at [1137, 410] on td "Date 4th Jul 2025" at bounding box center [1108, 438] width 104 height 106
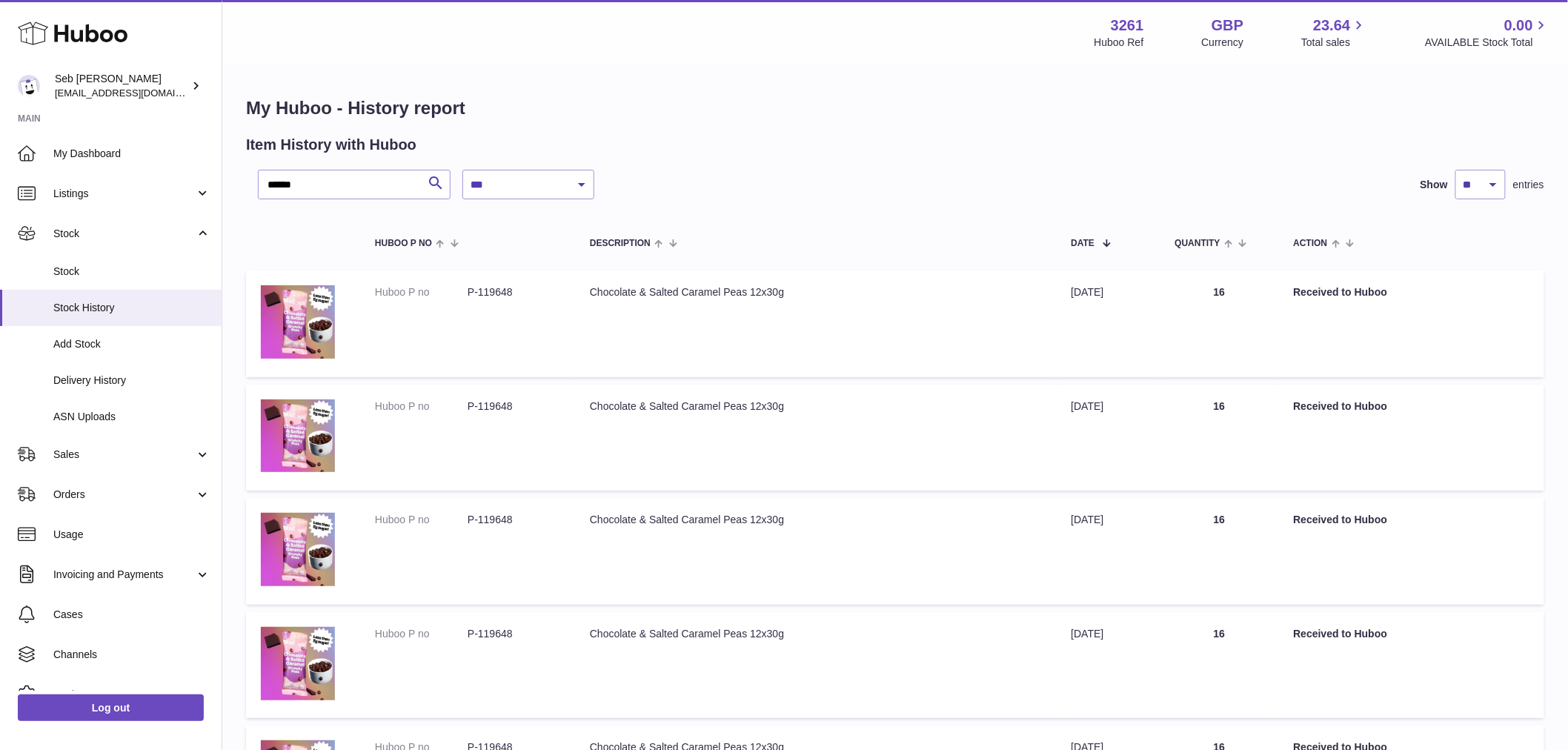
click at [1144, 278] on td "Date 4th Jul 2025" at bounding box center [1108, 323] width 104 height 106
click at [1130, 284] on td "Date 4th Jul 2025" at bounding box center [1108, 323] width 104 height 106
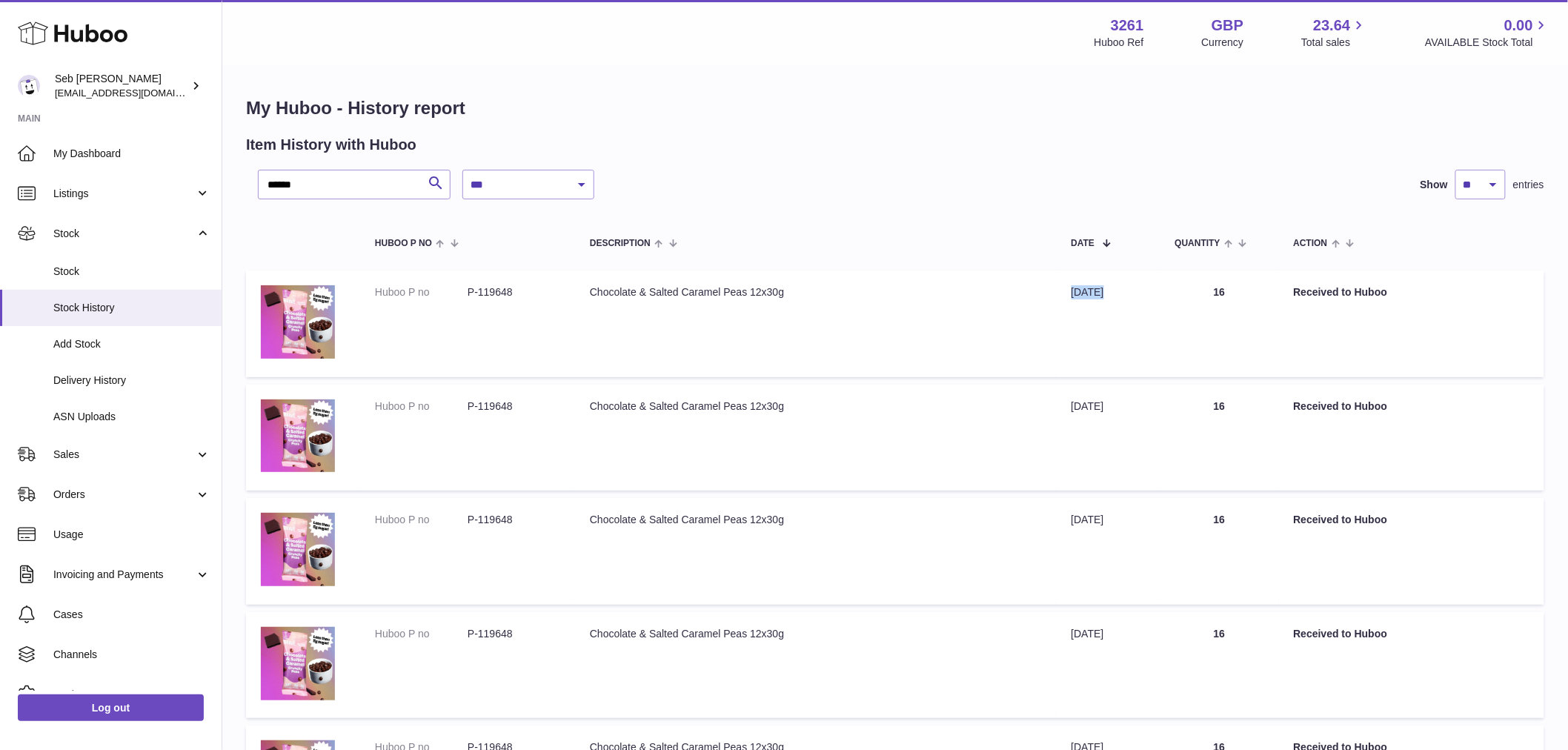
click at [1220, 289] on td "Quantity 16" at bounding box center [1220, 323] width 118 height 106
click at [923, 104] on h1 "My Huboo - History report" at bounding box center [895, 108] width 1298 height 24
click at [86, 269] on span "Stock" at bounding box center [132, 271] width 157 height 14
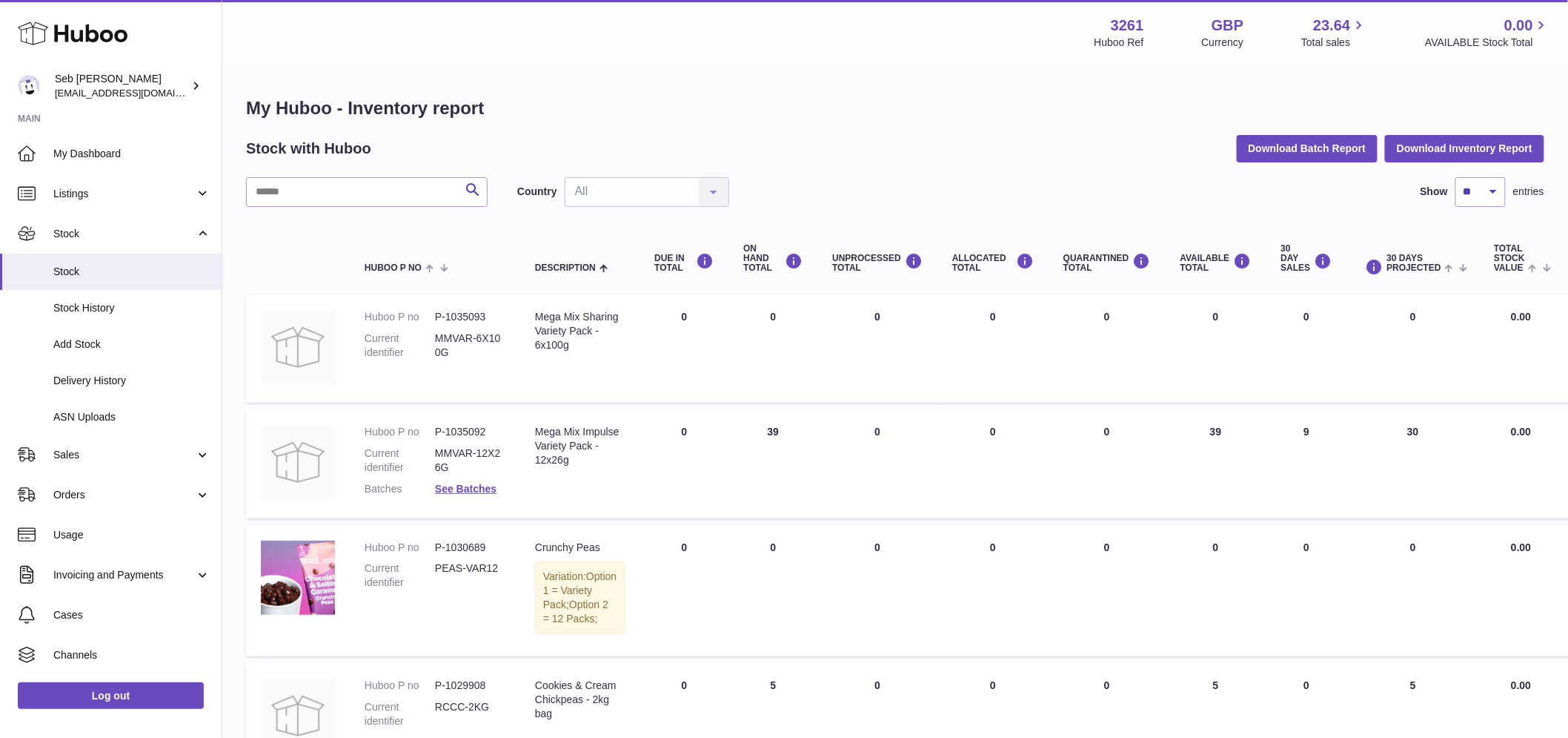
drag, startPoint x: 308, startPoint y: 182, endPoint x: 272, endPoint y: 200, distance: 40.2
drag, startPoint x: 278, startPoint y: 200, endPoint x: 312, endPoint y: 190, distance: 35.4
click at [312, 190] on input "text" at bounding box center [367, 192] width 242 height 30
paste input "******"
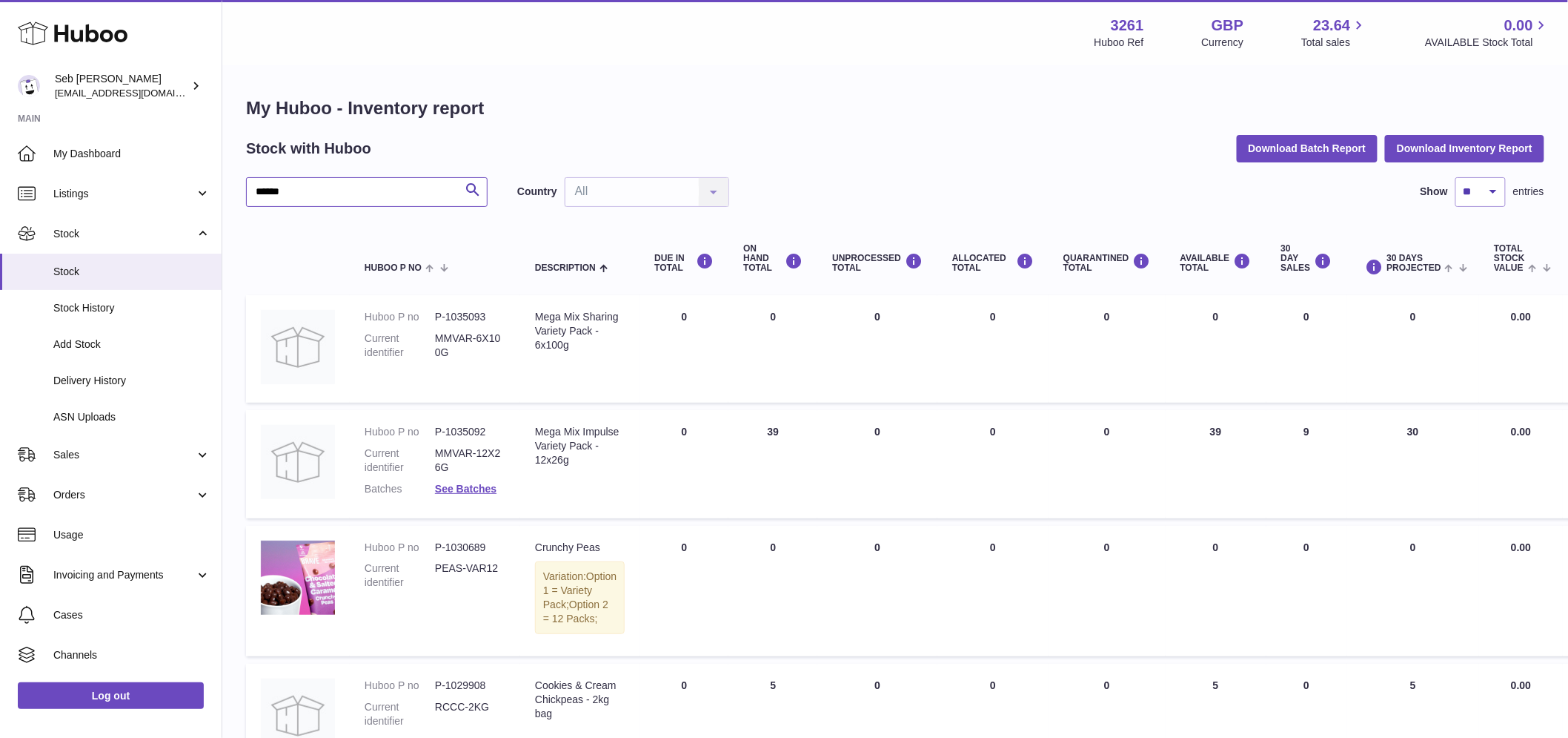
type input "******"
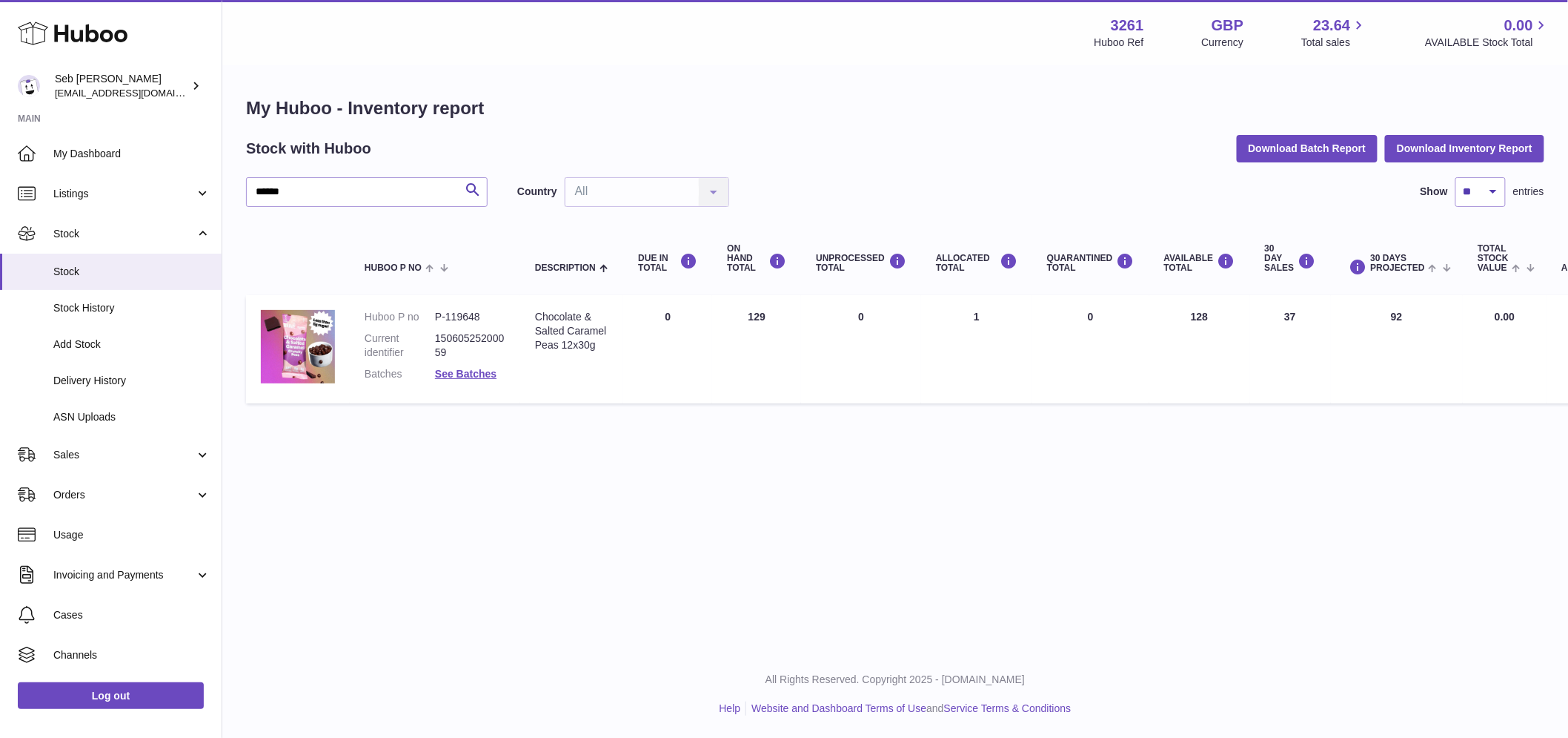
drag, startPoint x: 661, startPoint y: 304, endPoint x: 769, endPoint y: 329, distance: 110.9
click at [770, 329] on tr "Huboo P no P-119648 Current identifier 15060525200059 Batches See Batches Descr…" at bounding box center [928, 349] width 1364 height 108
click at [944, 348] on td "ALLOCATED Total 1" at bounding box center [977, 349] width 112 height 108
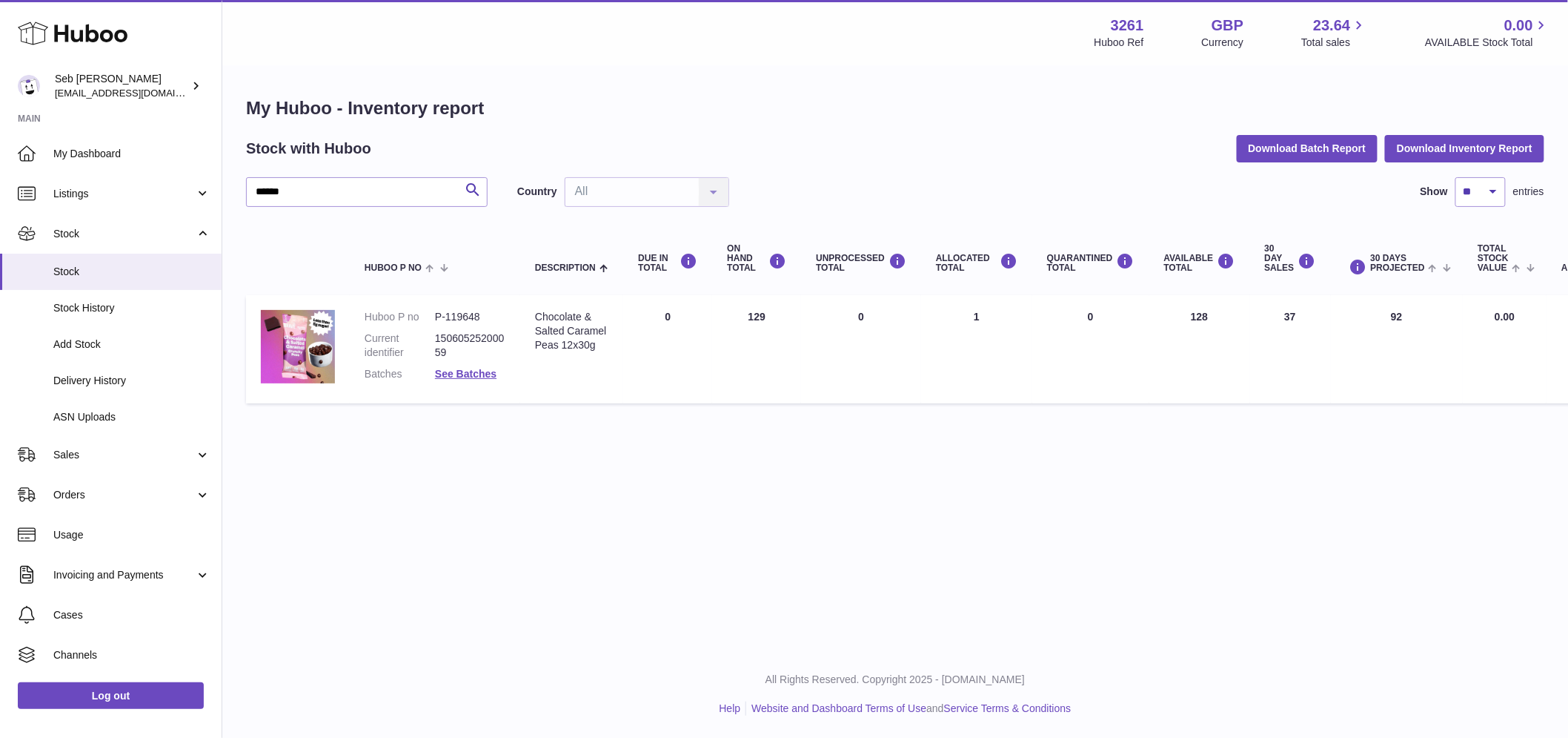
click at [944, 348] on td "ALLOCATED Total 1" at bounding box center [977, 349] width 112 height 108
click at [117, 378] on span "Delivery History" at bounding box center [132, 380] width 157 height 14
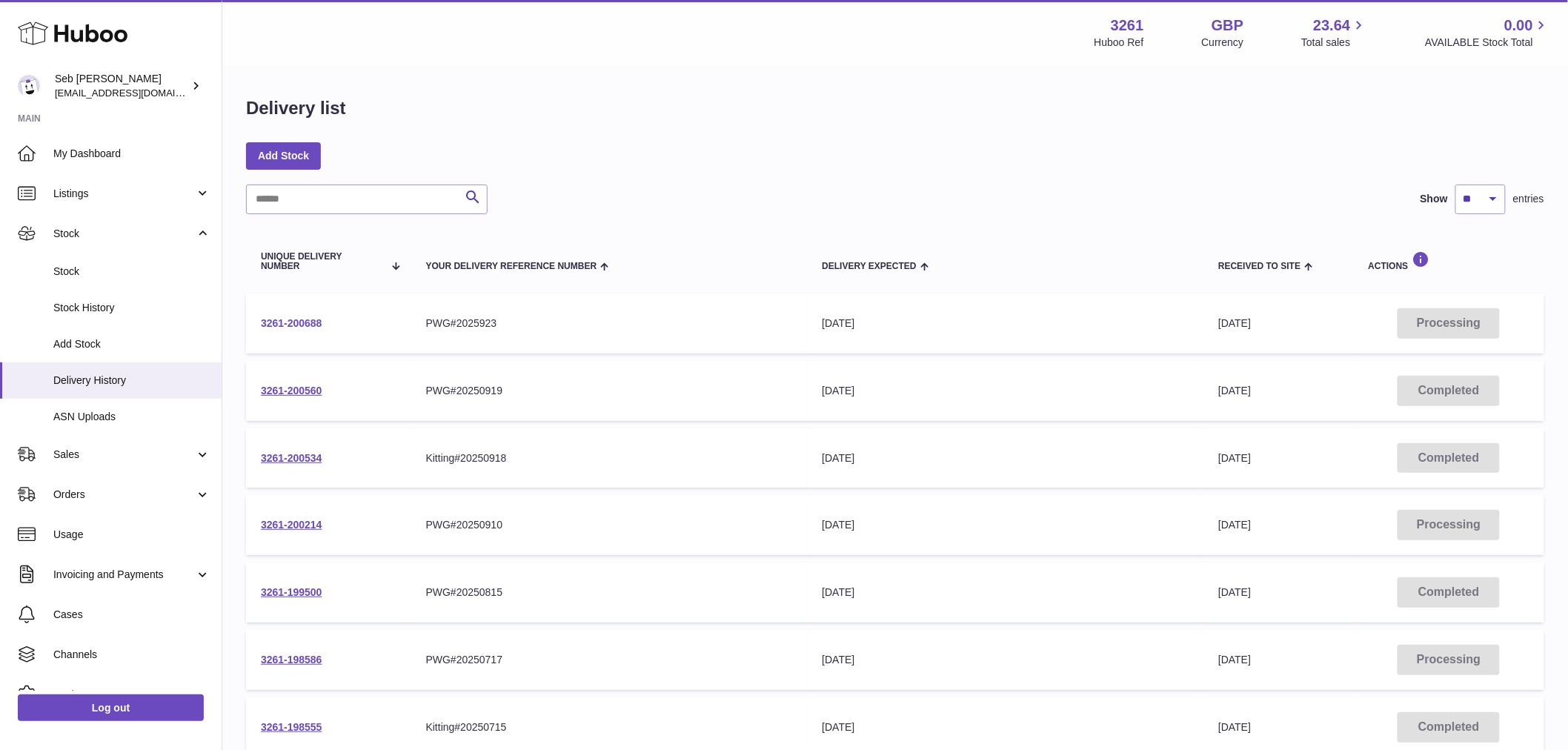
click at [292, 322] on link "3261-200688" at bounding box center [291, 323] width 62 height 12
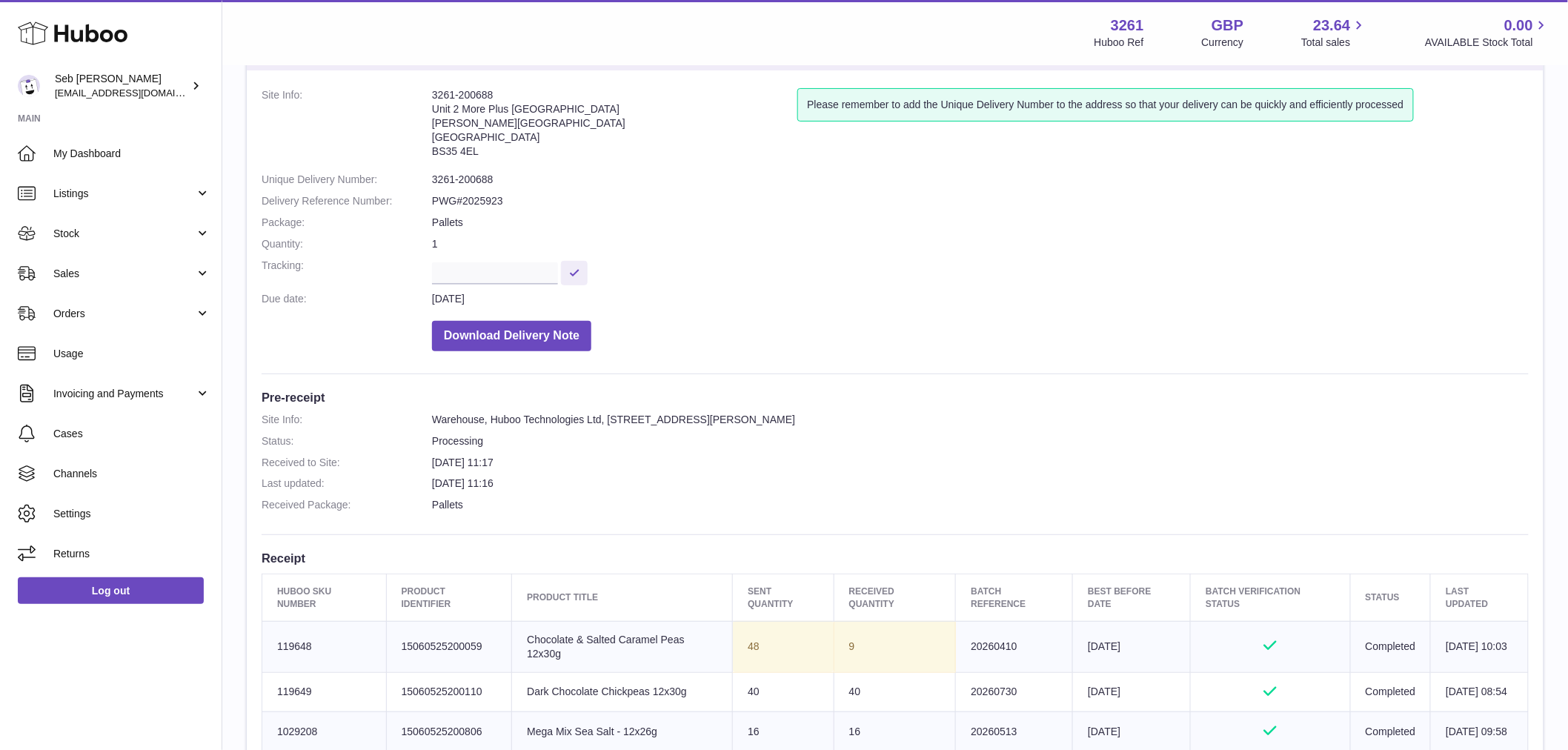
scroll to position [576, 0]
